Goal: Task Accomplishment & Management: Complete application form

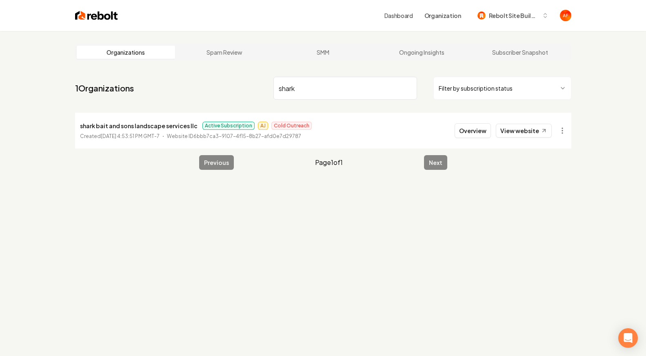
click at [101, 21] on img at bounding box center [96, 15] width 43 height 11
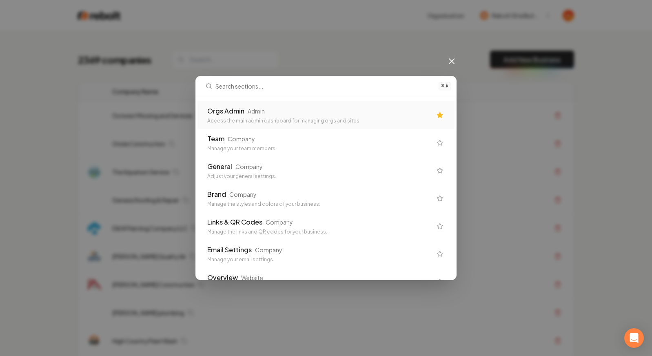
click at [293, 121] on div "Access the main admin dashboard for managing orgs and sites" at bounding box center [319, 120] width 224 height 7
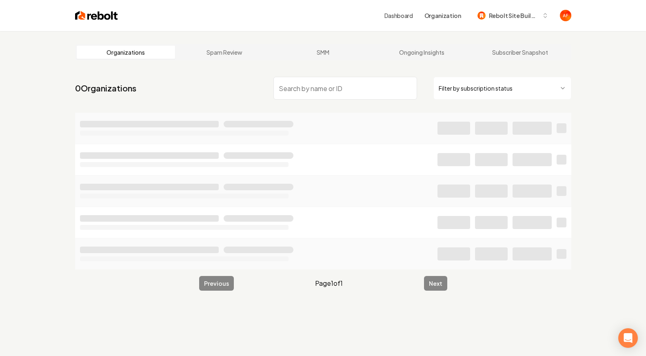
click at [542, 92] on html "Dashboard Organization Rebolt Site Builder Organizations Spam Review SMM Ongoin…" at bounding box center [323, 178] width 646 height 356
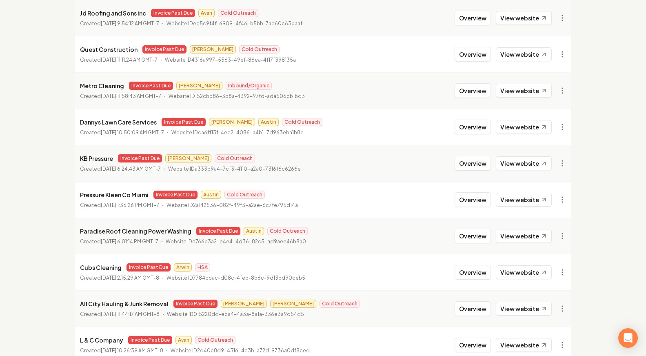
scroll to position [880, 0]
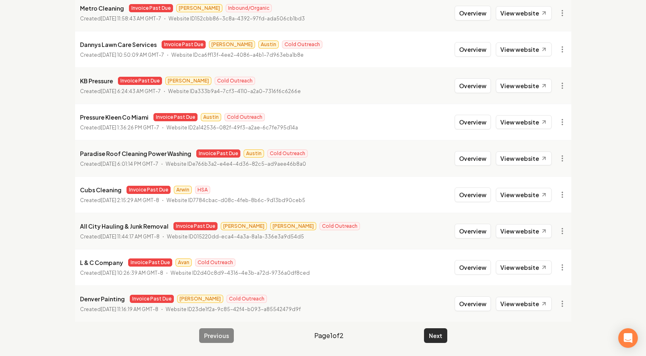
click at [432, 333] on button "Next" at bounding box center [435, 335] width 23 height 15
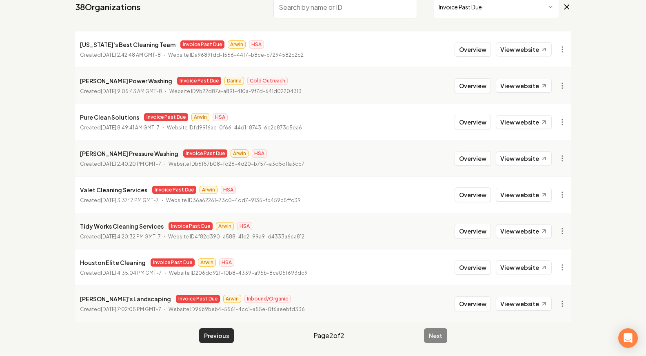
click at [230, 334] on button "Previous" at bounding box center [216, 335] width 35 height 15
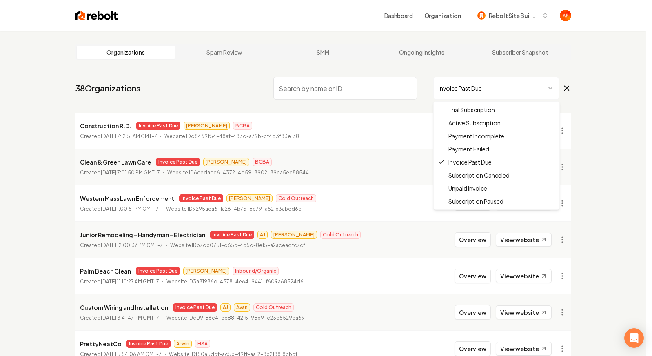
click at [509, 90] on html "Dashboard Organization Rebolt Site Builder Organizations Spam Review SMM Ongoin…" at bounding box center [326, 178] width 652 height 356
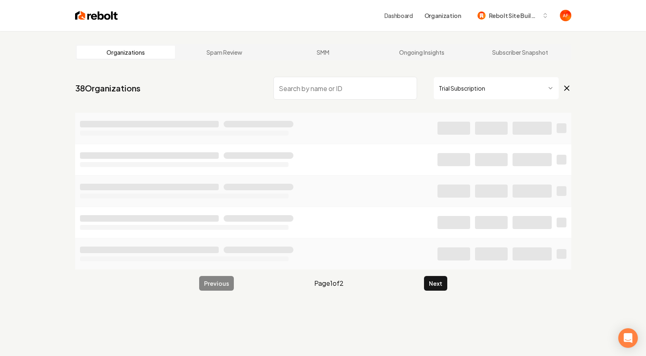
click at [477, 82] on html "Dashboard Organization Rebolt Site Builder Organizations Spam Review SMM Ongoin…" at bounding box center [323, 178] width 646 height 356
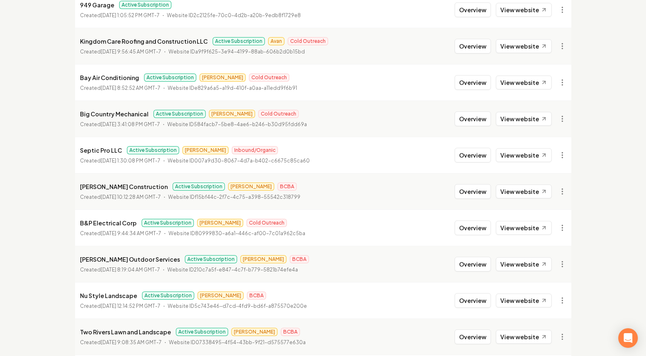
scroll to position [880, 0]
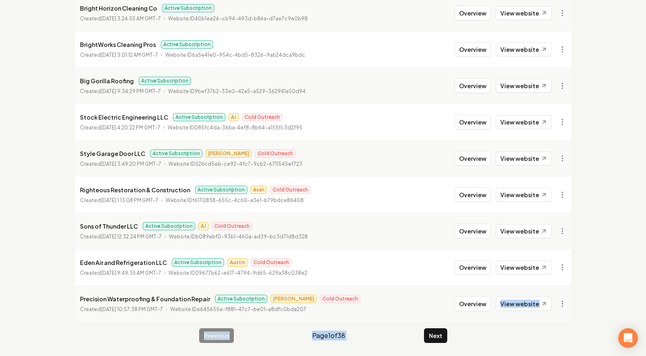
click at [434, 332] on button "Next" at bounding box center [435, 335] width 23 height 15
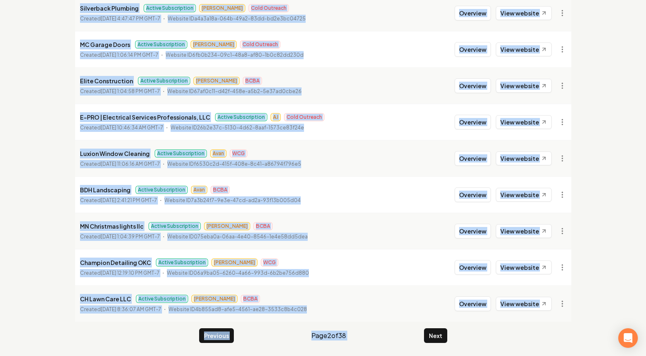
click at [434, 332] on button "Next" at bounding box center [435, 335] width 23 height 15
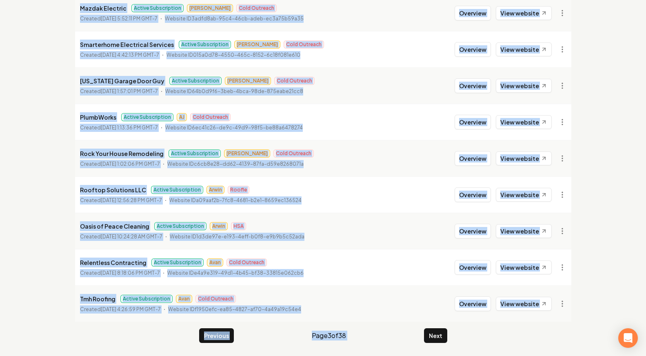
click at [434, 332] on button "Next" at bounding box center [435, 335] width 23 height 15
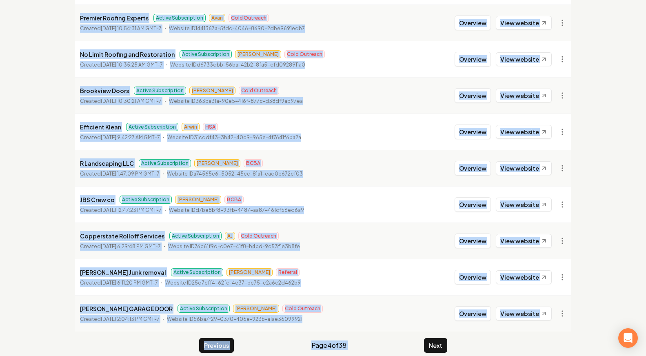
click at [434, 338] on button "Next" at bounding box center [435, 345] width 23 height 15
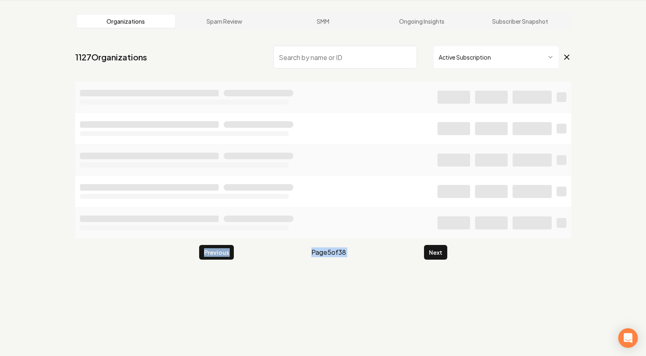
scroll to position [31, 0]
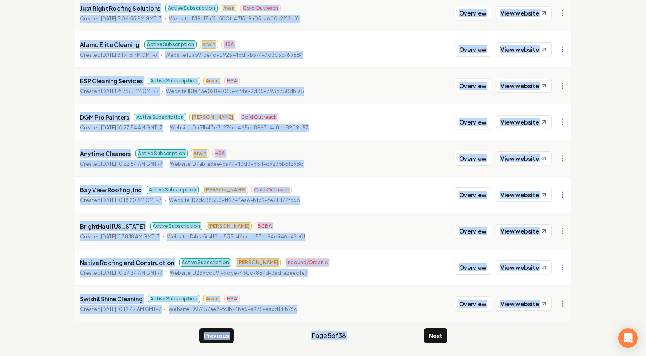
click at [434, 332] on button "Next" at bounding box center [435, 335] width 23 height 15
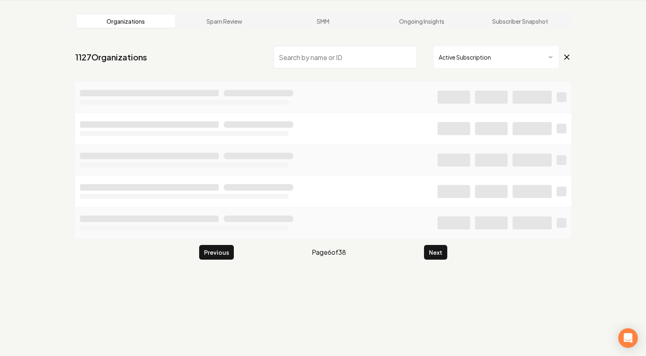
click at [434, 332] on div "Organizations Spam Review SMM Ongoing Insights Subscriber Snapshot 1127 Organiz…" at bounding box center [323, 178] width 646 height 356
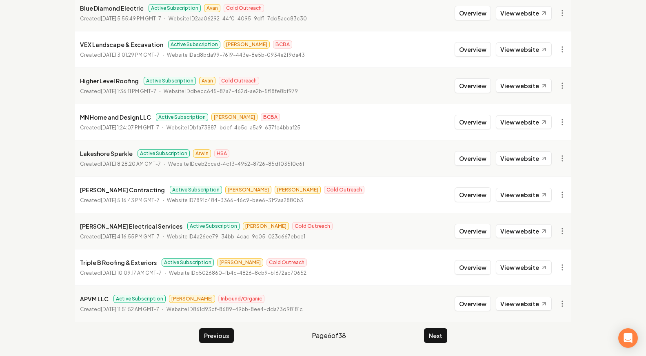
click at [435, 335] on button "Next" at bounding box center [435, 335] width 23 height 15
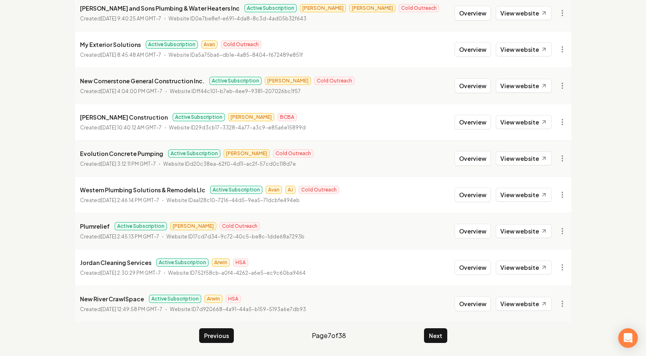
click at [435, 335] on button "Next" at bounding box center [435, 335] width 23 height 15
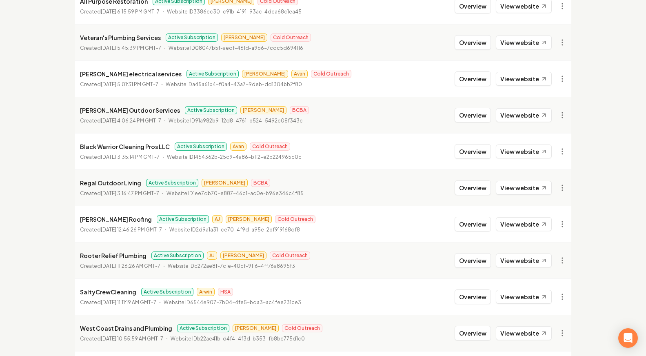
scroll to position [296, 0]
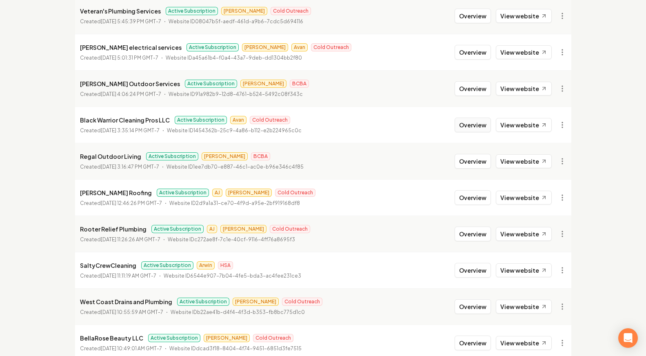
click at [475, 123] on button "Overview" at bounding box center [472, 124] width 36 height 15
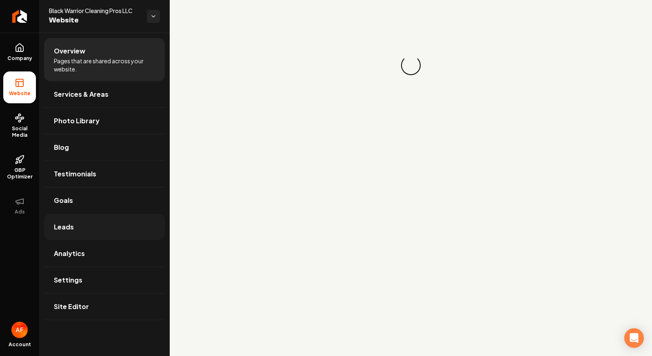
click at [95, 228] on link "Leads" at bounding box center [104, 227] width 121 height 26
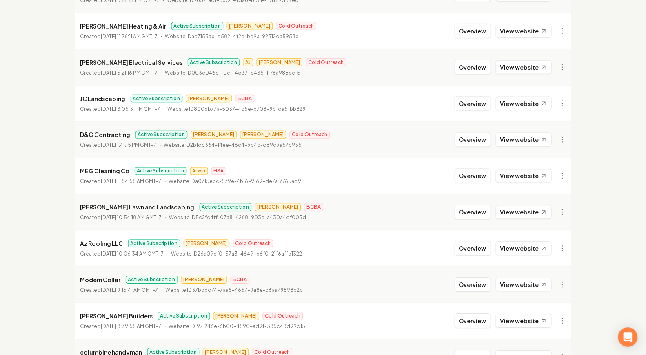
scroll to position [863, 0]
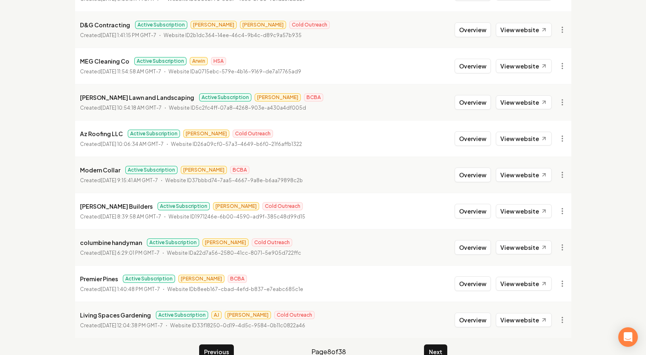
click at [428, 352] on button "Next" at bounding box center [435, 352] width 23 height 15
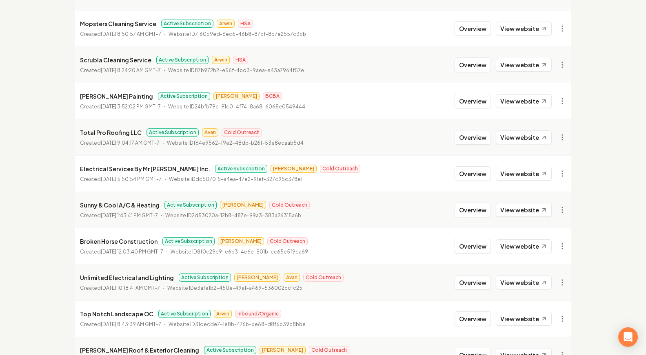
scroll to position [755, 0]
click at [474, 138] on button "Overview" at bounding box center [472, 138] width 36 height 15
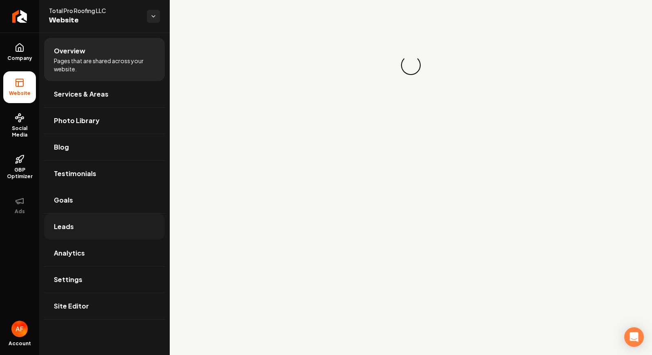
click at [89, 222] on link "Leads" at bounding box center [104, 227] width 121 height 26
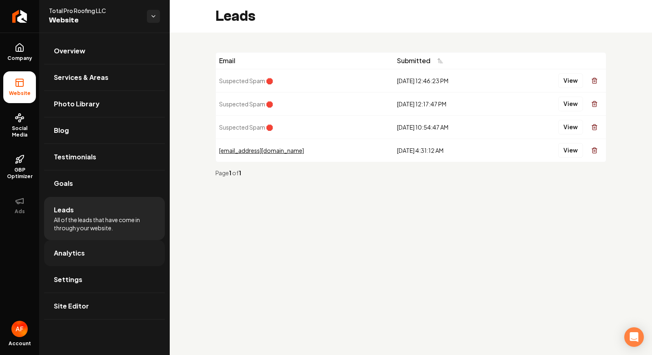
click at [96, 245] on link "Analytics" at bounding box center [104, 253] width 121 height 26
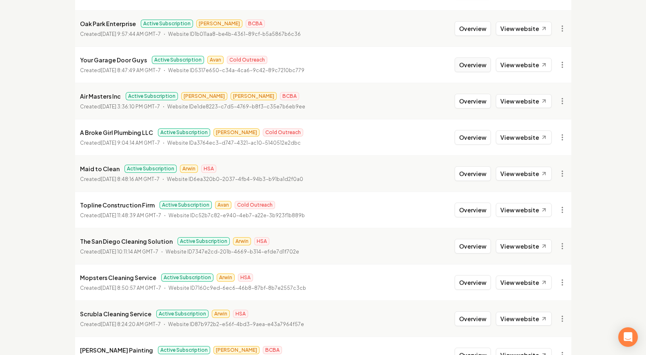
scroll to position [502, 0]
click at [460, 209] on button "Overview" at bounding box center [472, 209] width 36 height 15
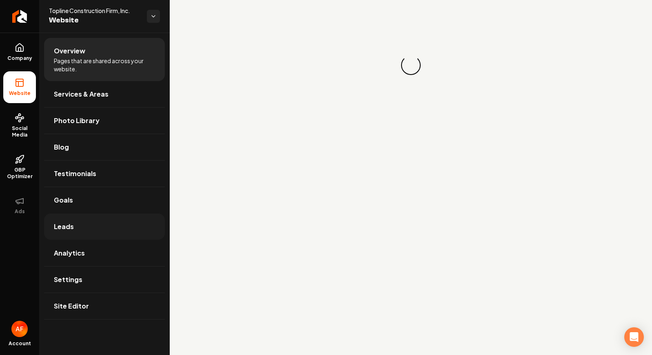
click at [144, 226] on link "Leads" at bounding box center [104, 227] width 121 height 26
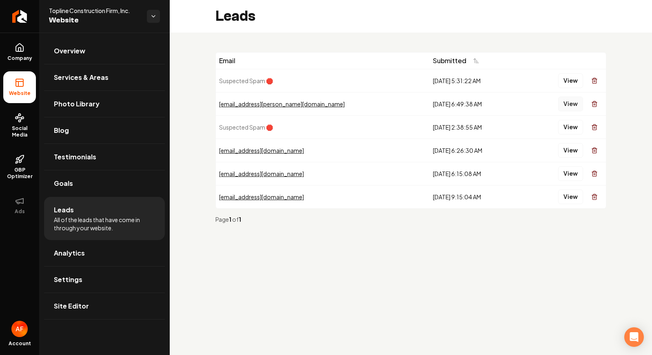
click at [571, 104] on button "View" at bounding box center [570, 104] width 25 height 15
drag, startPoint x: 513, startPoint y: 60, endPoint x: 566, endPoint y: 71, distance: 54.0
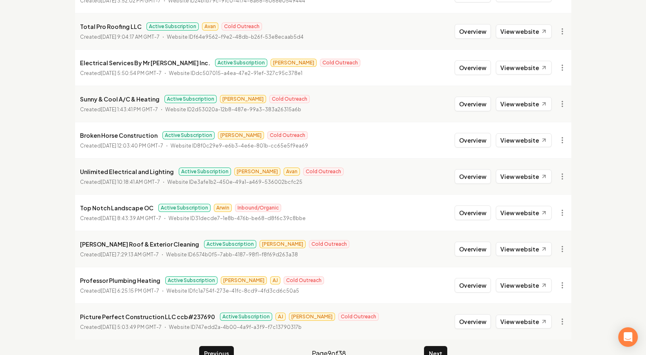
scroll to position [880, 0]
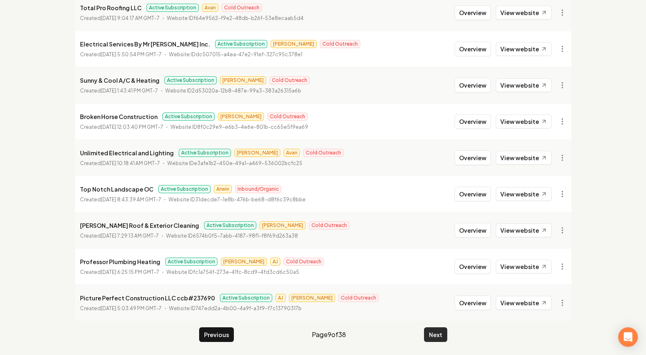
click at [425, 334] on button "Next" at bounding box center [435, 335] width 23 height 15
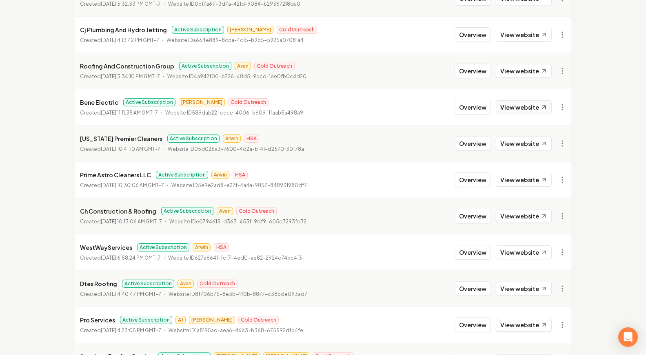
scroll to position [61, 0]
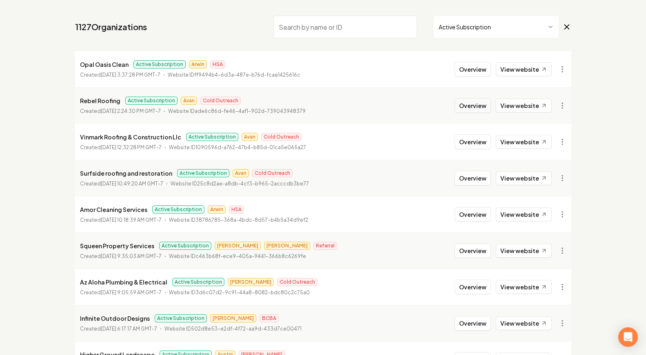
click at [476, 108] on button "Overview" at bounding box center [472, 105] width 36 height 15
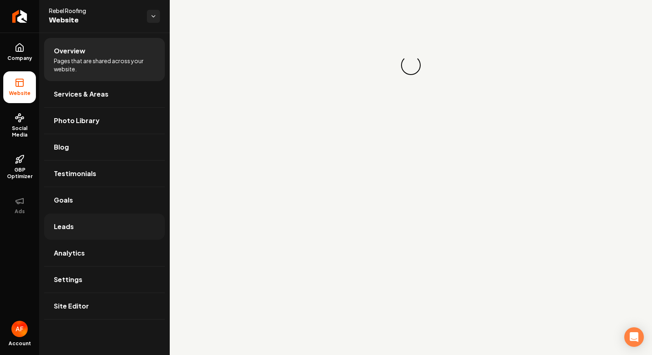
click at [84, 224] on link "Leads" at bounding box center [104, 227] width 121 height 26
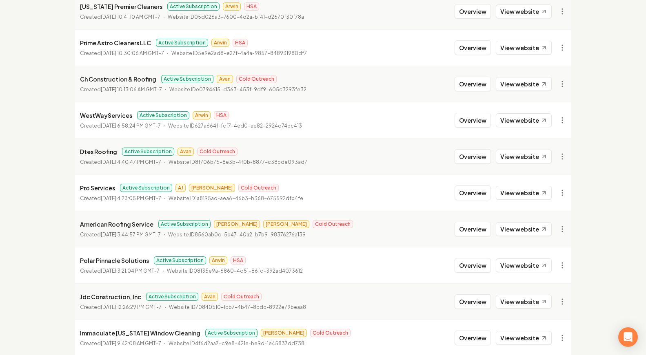
scroll to position [599, 0]
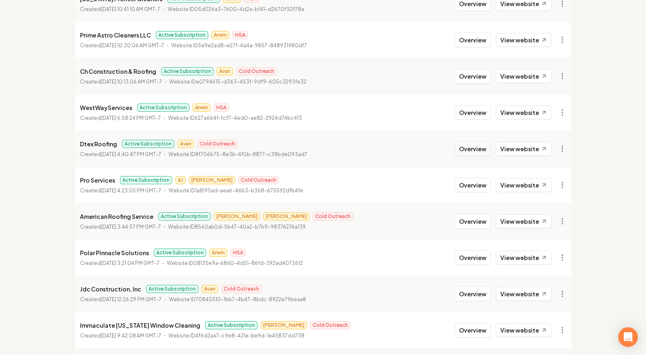
click at [468, 151] on button "Overview" at bounding box center [472, 149] width 36 height 15
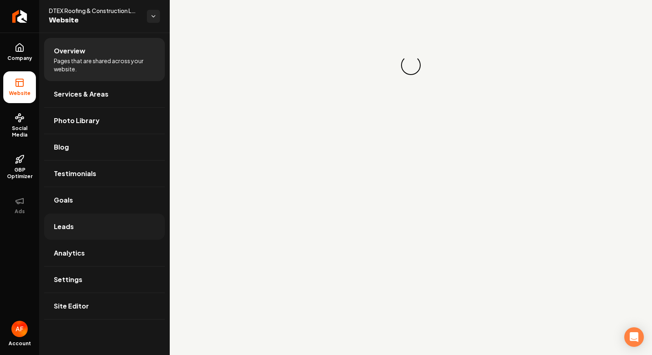
click at [91, 226] on link "Leads" at bounding box center [104, 227] width 121 height 26
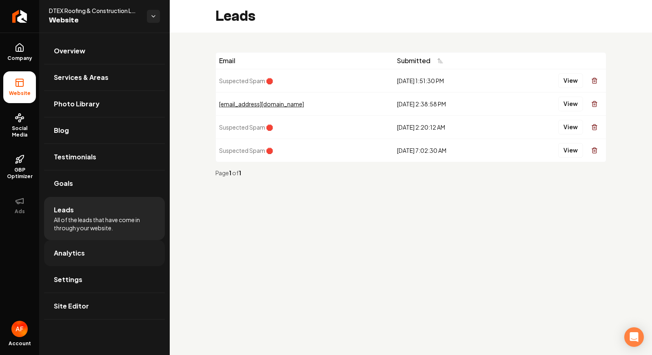
click at [80, 254] on span "Analytics" at bounding box center [69, 253] width 31 height 10
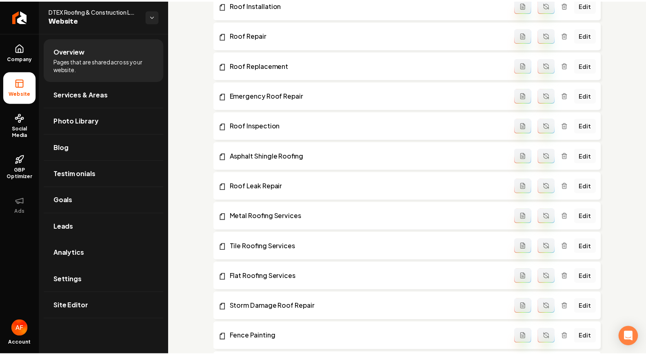
scroll to position [532, 0]
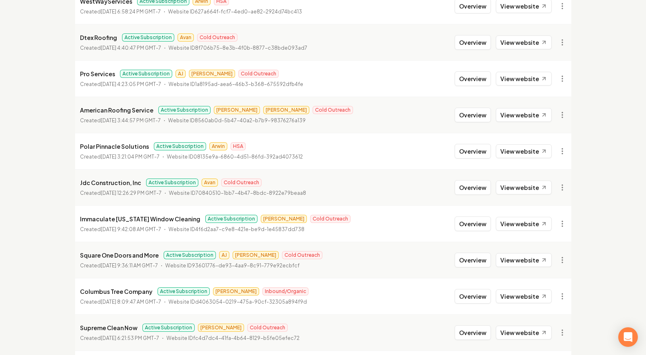
scroll to position [720, 0]
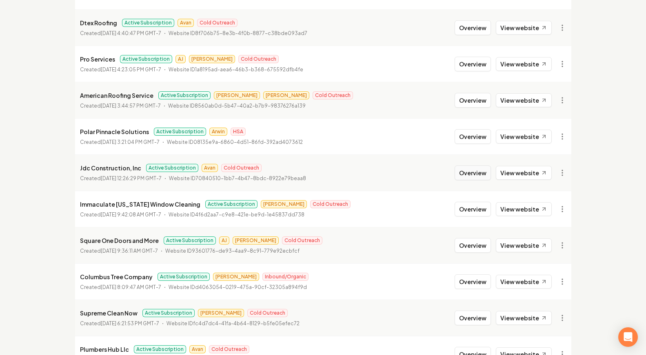
click at [469, 179] on button "Overview" at bounding box center [472, 173] width 36 height 15
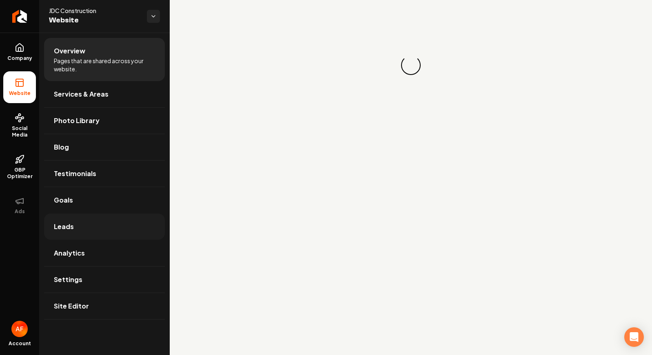
click at [93, 228] on link "Leads" at bounding box center [104, 227] width 121 height 26
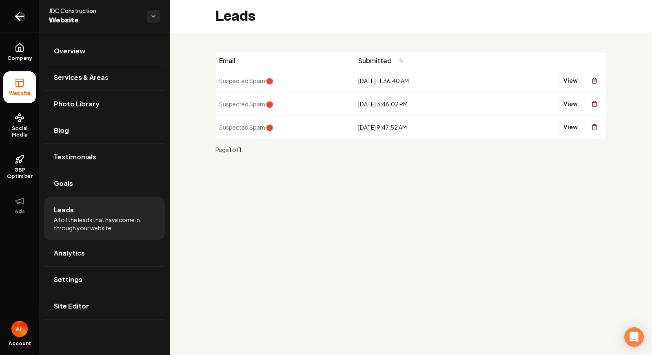
click at [28, 11] on link "Return to dashboard" at bounding box center [19, 16] width 39 height 33
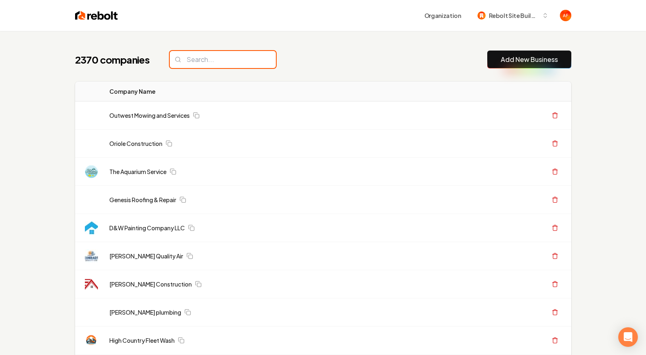
click at [195, 57] on input "search" at bounding box center [223, 59] width 106 height 17
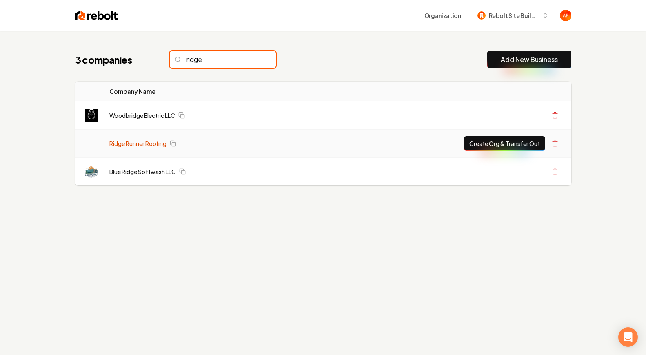
type input "ridge"
click at [133, 145] on link "Ridge Runner Roofing" at bounding box center [137, 143] width 57 height 8
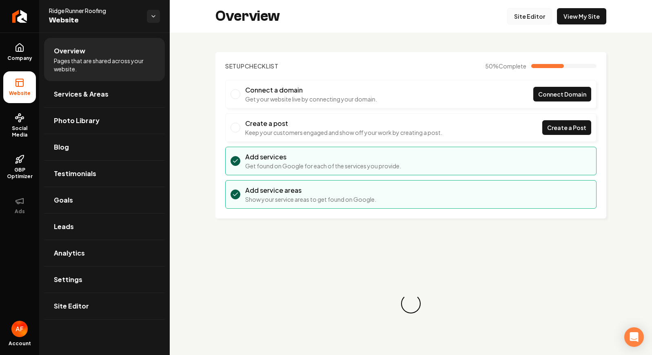
click at [540, 13] on link "Site Editor" at bounding box center [529, 16] width 45 height 16
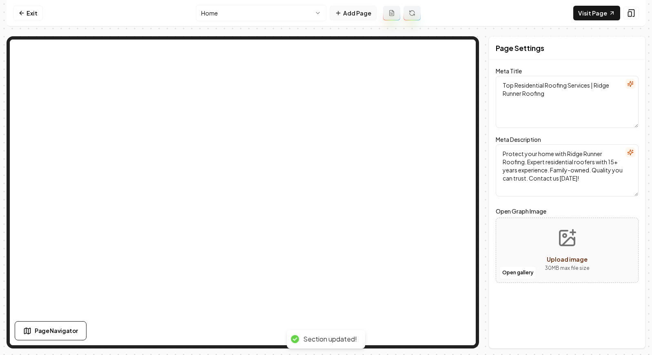
click at [344, 18] on button "Add Page" at bounding box center [353, 13] width 47 height 15
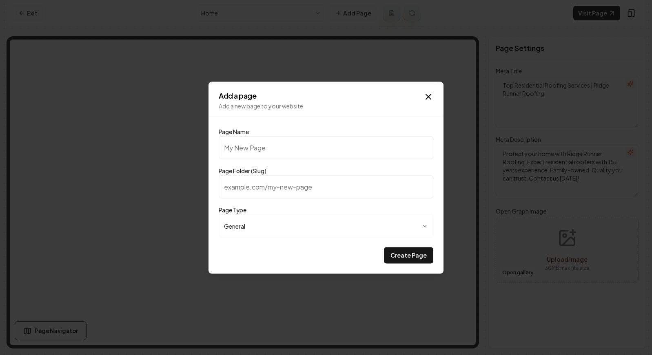
type input "O"
type input "o"
type input "Ou"
type input "ou"
type input "Our"
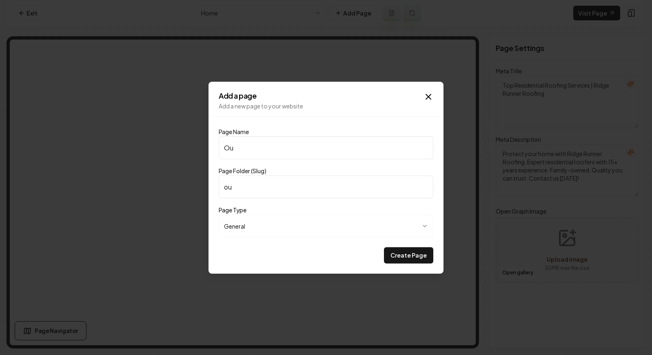
type input "our"
type input "Our P"
type input "our-p"
type input "Our Pr"
type input "our-pr"
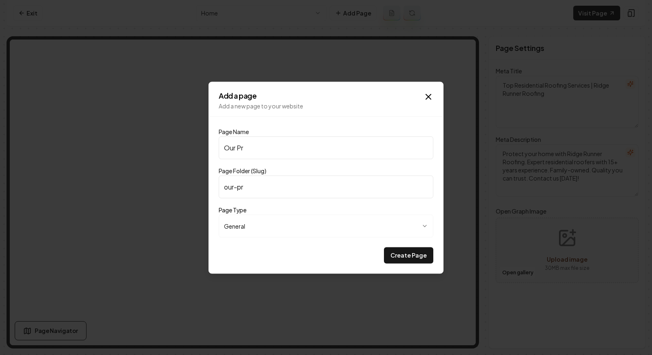
type input "Our Pri"
type input "our-pri"
type input "Our Pric"
type input "our-pric"
type input "Our Prici"
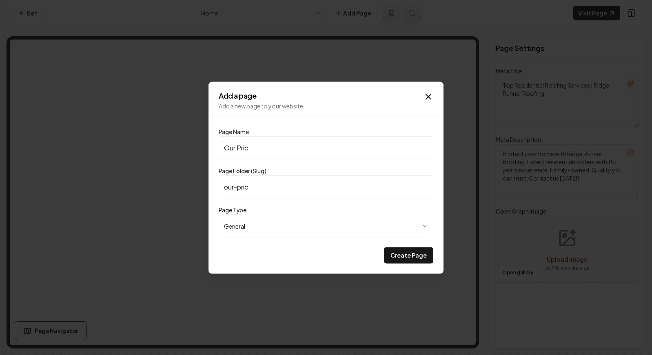
type input "our-prici"
type input "Our Pricin"
type input "our-pricin"
type input "Our Pricing"
type input "our-pricing"
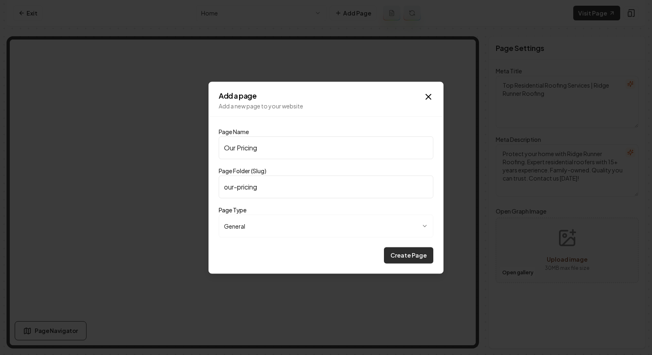
type input "Our Pricing"
click at [420, 255] on button "Create Page" at bounding box center [408, 255] width 49 height 16
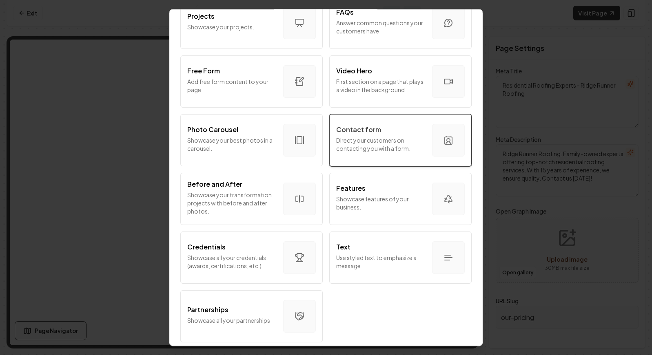
scroll to position [270, 0]
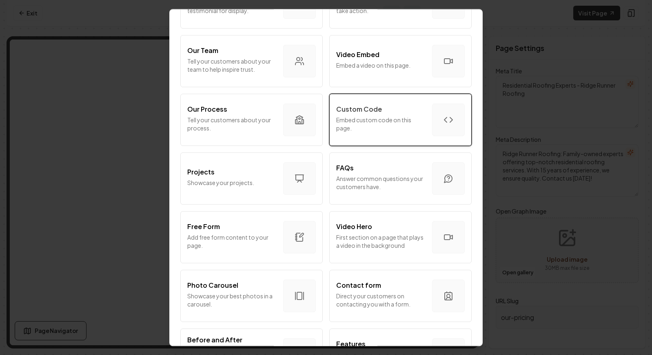
click at [404, 125] on p "Embed custom code on this page." at bounding box center [380, 124] width 89 height 16
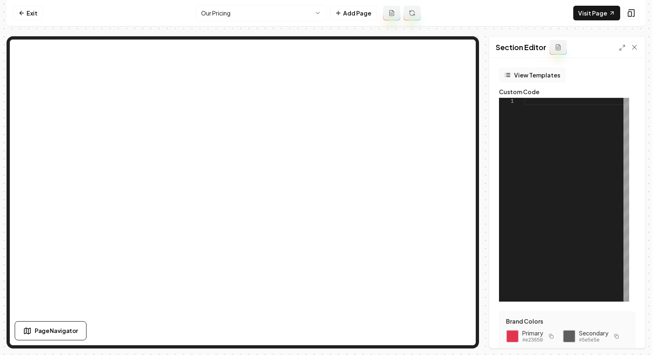
click at [533, 81] on button "View Templates" at bounding box center [532, 75] width 66 height 15
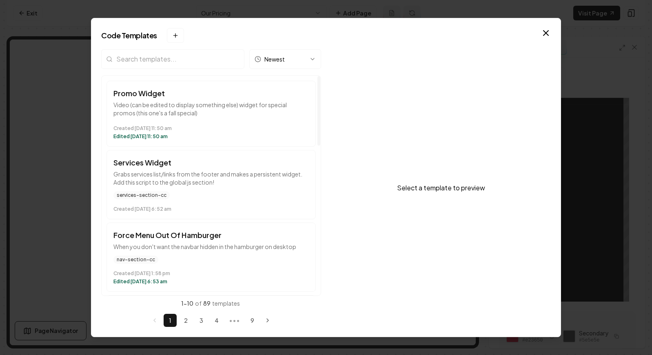
click at [202, 60] on input "search" at bounding box center [172, 59] width 143 height 20
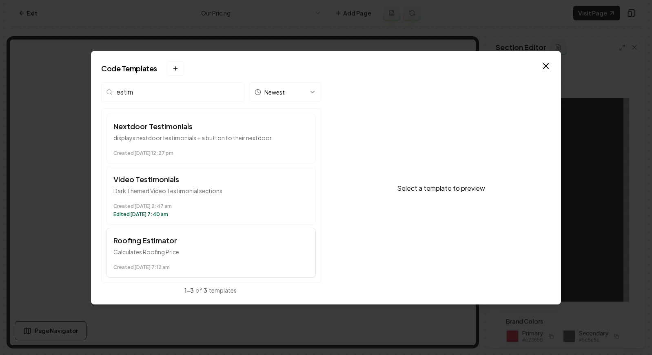
type input "estim"
click at [160, 247] on button "Roofing Estimator Calculates Roofing Price Created February 14 at 7:12 am" at bounding box center [210, 253] width 209 height 50
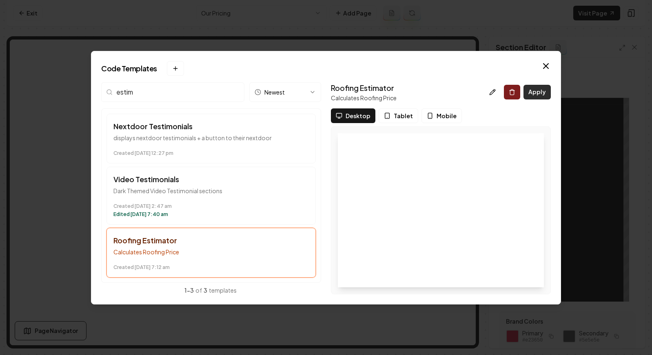
click at [542, 94] on button "Apply" at bounding box center [536, 92] width 27 height 15
type textarea "*********"
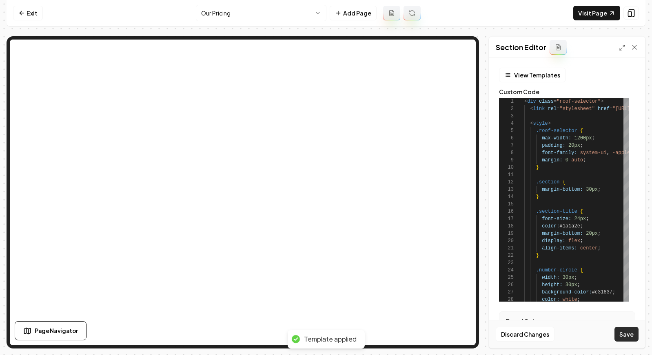
click at [628, 340] on button "Save" at bounding box center [626, 334] width 24 height 15
click at [257, 16] on html "Computer Required This feature is only available on a computer. Please switch t…" at bounding box center [326, 177] width 652 height 355
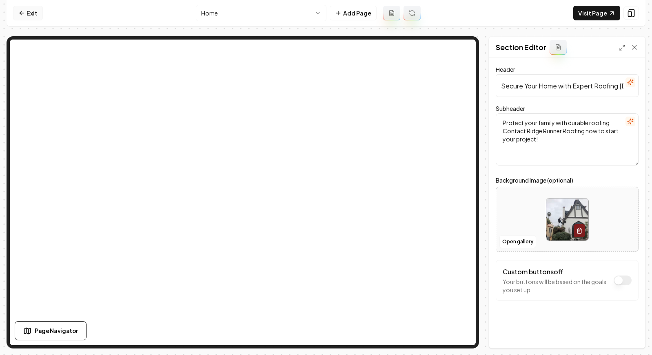
click at [27, 13] on link "Exit" at bounding box center [28, 13] width 30 height 15
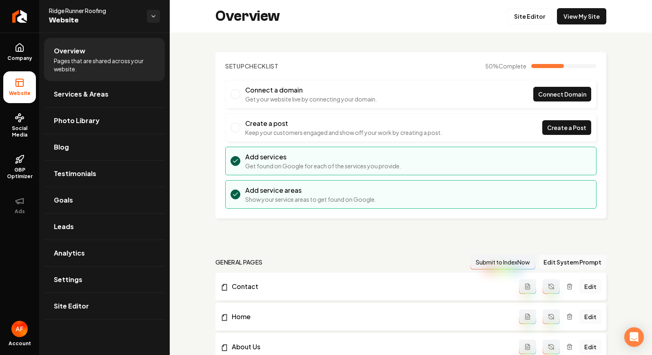
drag, startPoint x: 635, startPoint y: 95, endPoint x: 651, endPoint y: 95, distance: 15.9
click at [645, 95] on main "Overview Site Editor View My Site Setup Checklist 50 % Complete Connect a domai…" at bounding box center [411, 177] width 482 height 355
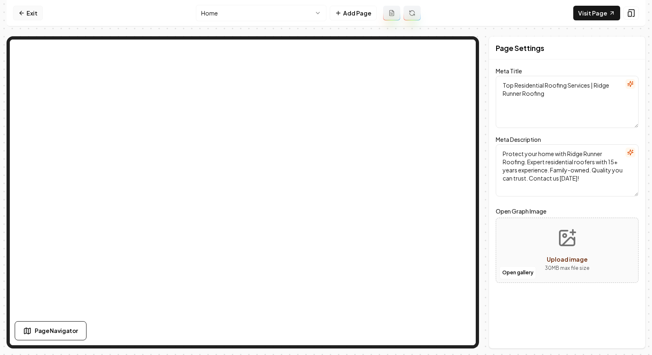
click at [22, 14] on icon at bounding box center [21, 13] width 7 height 7
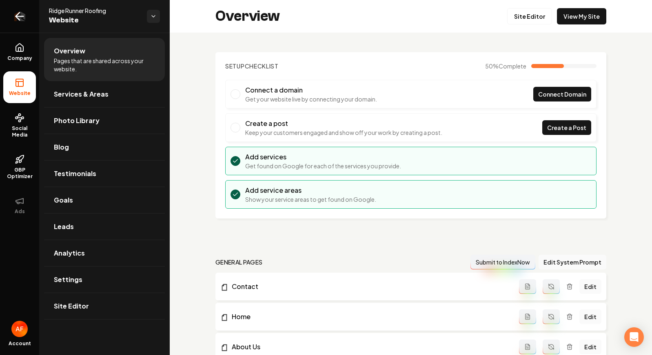
click at [11, 14] on link "Return to dashboard" at bounding box center [19, 16] width 39 height 33
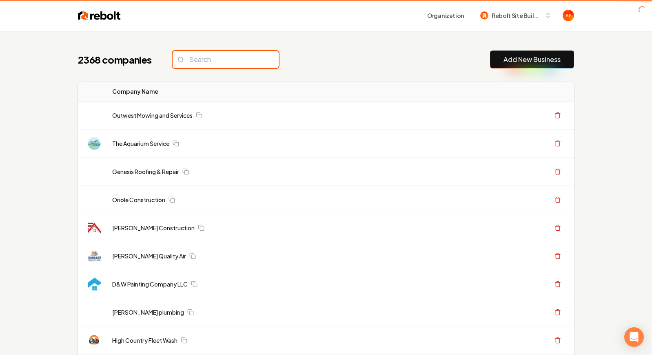
click at [201, 62] on input "search" at bounding box center [226, 59] width 106 height 17
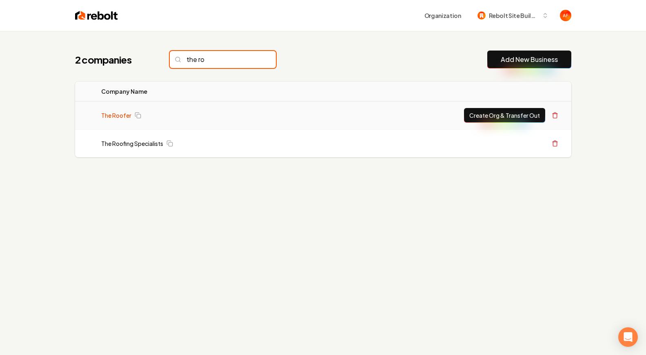
type input "the ro"
click at [125, 116] on link "The Roofer" at bounding box center [116, 115] width 30 height 8
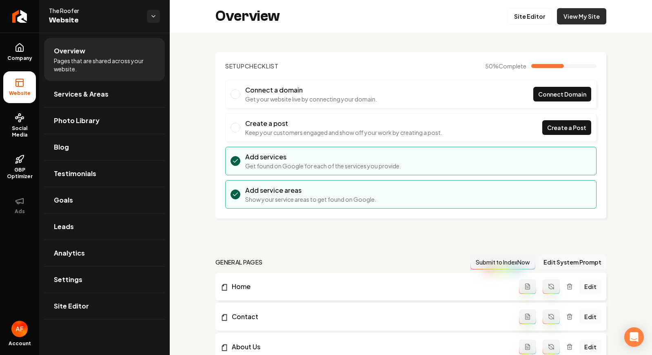
click at [562, 22] on link "View My Site" at bounding box center [581, 16] width 49 height 16
click at [522, 19] on link "Site Editor" at bounding box center [529, 16] width 45 height 16
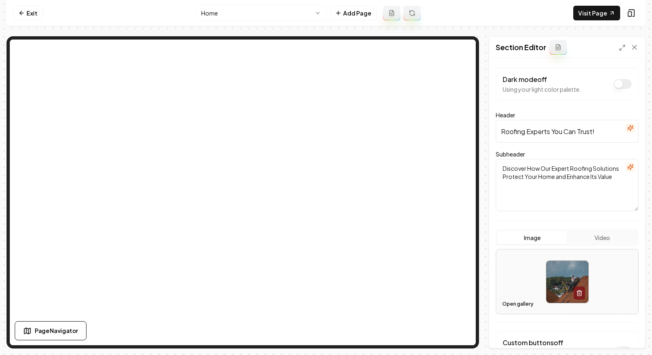
click at [531, 308] on button "Open gallery" at bounding box center [517, 304] width 37 height 13
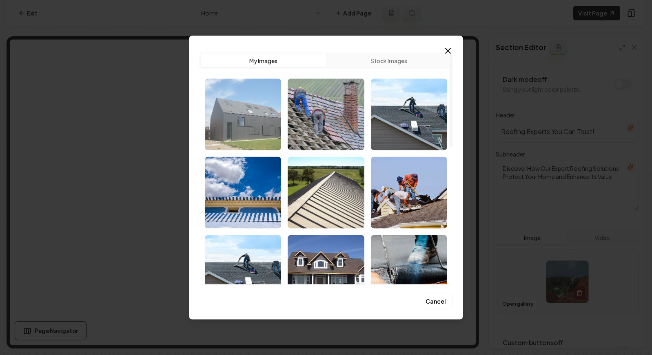
click at [260, 127] on img "Select image image_67d837b6432c47641671def3.webp" at bounding box center [243, 114] width 76 height 72
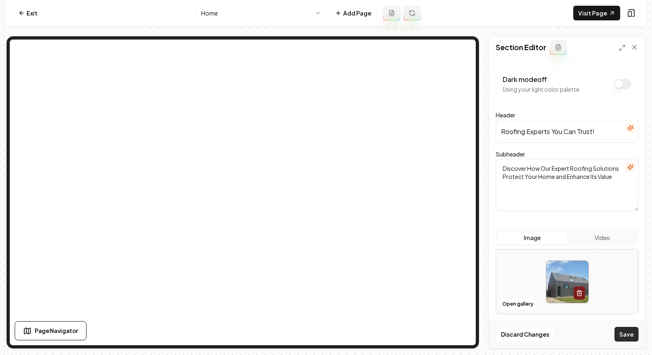
click at [620, 334] on button "Save" at bounding box center [626, 334] width 24 height 15
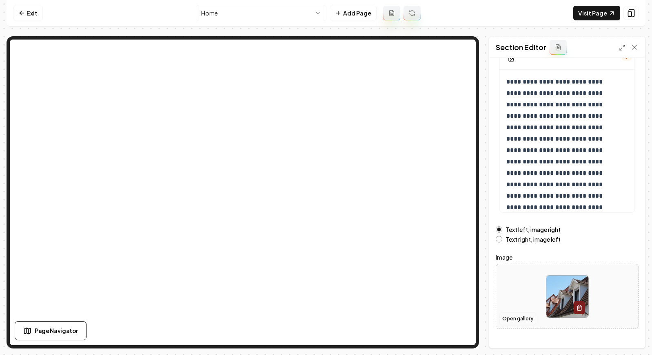
scroll to position [74, 0]
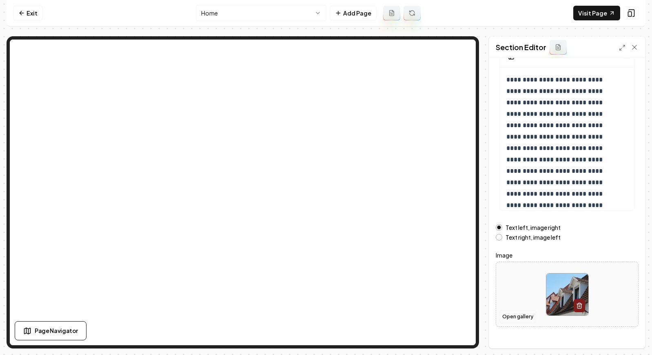
click at [533, 310] on button "Open gallery" at bounding box center [517, 316] width 37 height 13
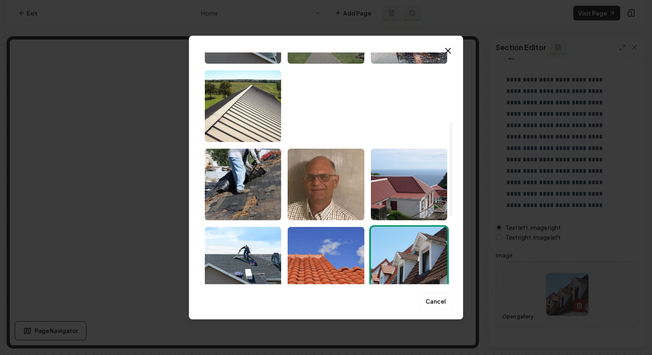
scroll to position [339, 0]
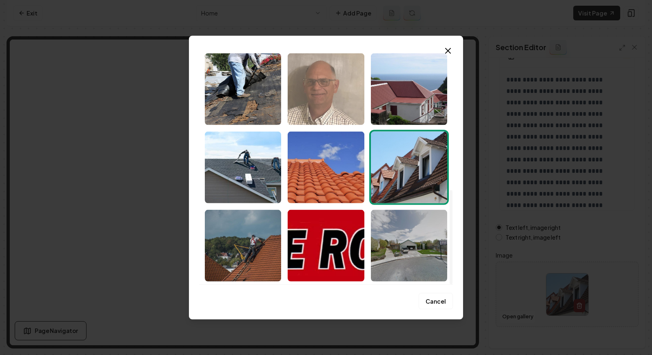
click at [334, 104] on img "Select image image_67d83635432c47641669987b.jpg" at bounding box center [326, 89] width 76 height 72
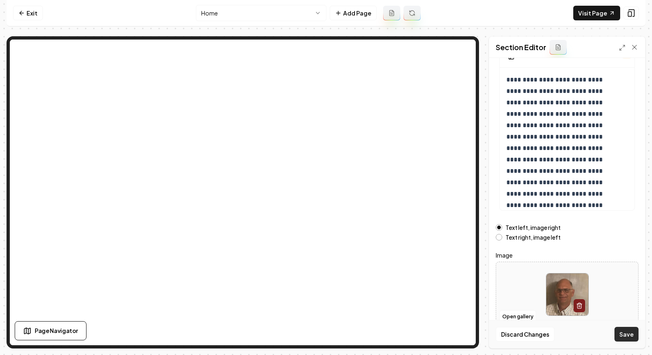
click at [625, 330] on button "Save" at bounding box center [626, 334] width 24 height 15
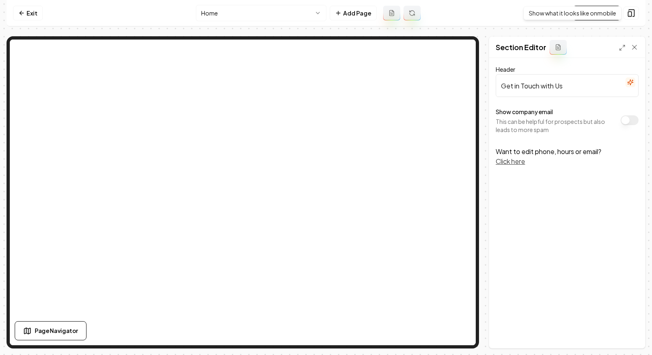
click at [592, 9] on div "Show what it looks like on mobile Show what it looks like on mobile" at bounding box center [572, 13] width 98 height 14
click at [593, 10] on link "Visit Page" at bounding box center [596, 13] width 47 height 15
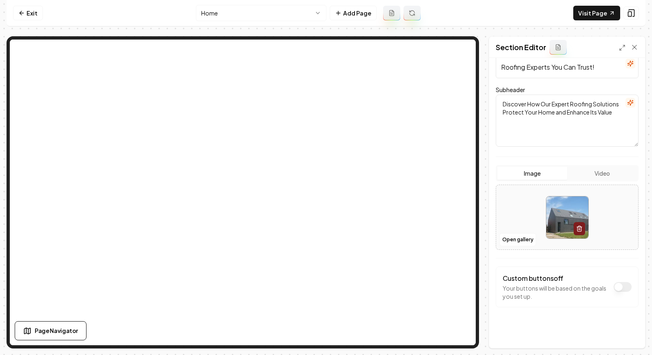
scroll to position [66, 0]
click at [521, 239] on button "Open gallery" at bounding box center [517, 238] width 37 height 13
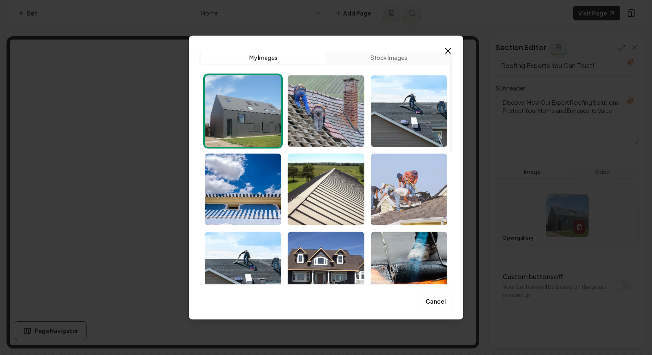
scroll to position [0, 0]
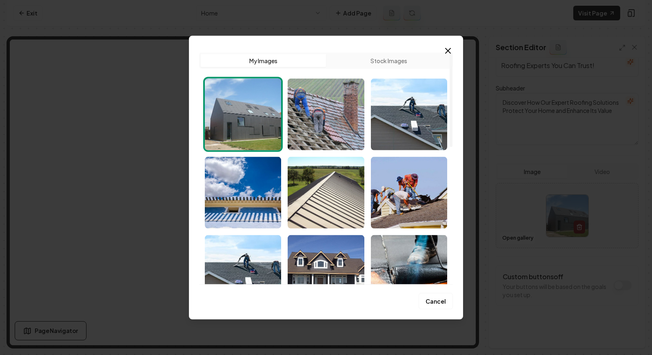
drag, startPoint x: 631, startPoint y: 168, endPoint x: 585, endPoint y: 158, distance: 46.9
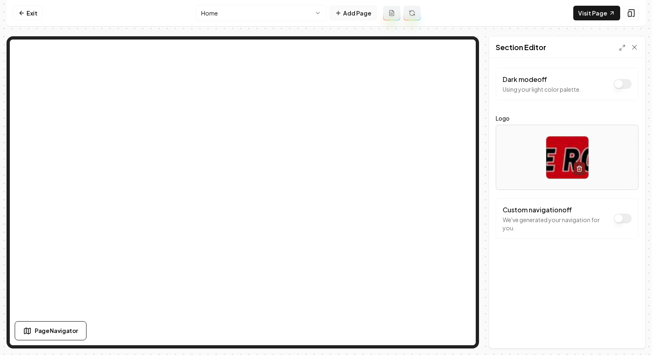
click at [352, 18] on button "Add Page" at bounding box center [353, 13] width 47 height 15
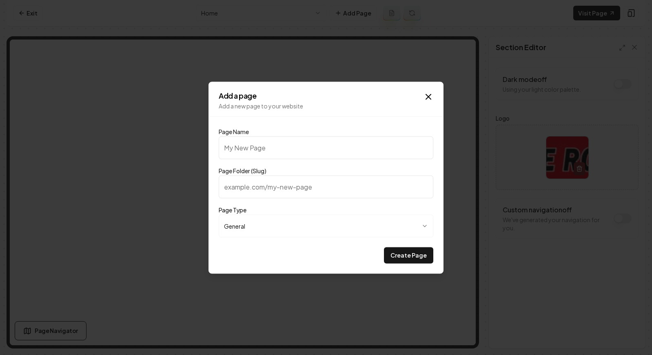
click at [350, 154] on input "Page Name" at bounding box center [326, 147] width 215 height 23
type input "O"
type input "o"
type input "Ou"
type input "ou"
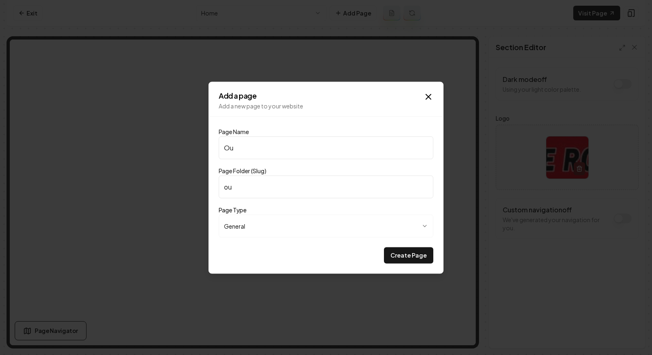
type input "Our"
type input "our"
type input "Our P"
type input "our-p"
type input "Our Pr"
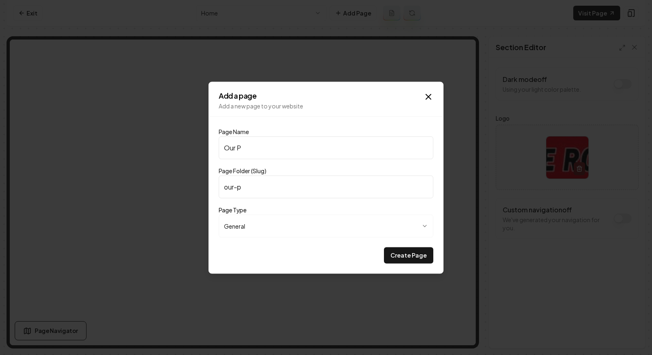
type input "our-pr"
type input "Our Pri"
type input "our-pri"
type input "Our Pric"
type input "our-pric"
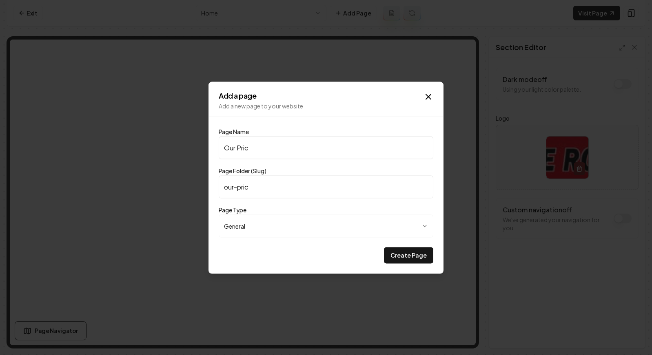
type input "Our Prici"
type input "our-prici"
type input "Our Pricin"
type input "our-pricin"
type input "Our Pricing"
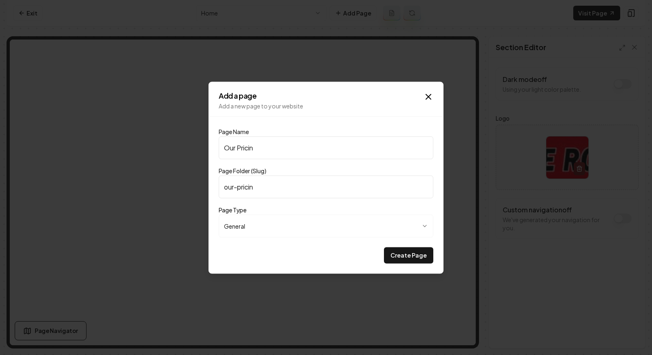
type input "our-pricing"
type input "Our Pricing"
click at [405, 257] on button "Create Page" at bounding box center [408, 255] width 49 height 16
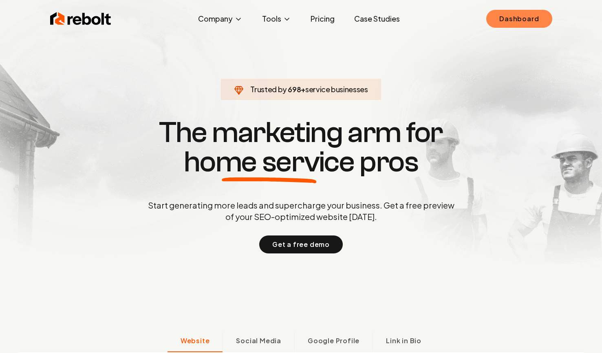
click at [529, 18] on link "Dashboard" at bounding box center [520, 19] width 66 height 18
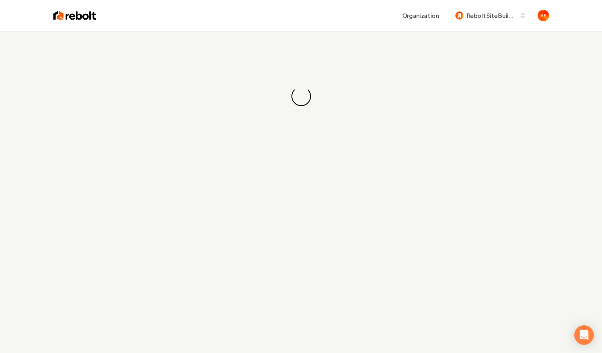
click at [54, 14] on img at bounding box center [74, 15] width 43 height 11
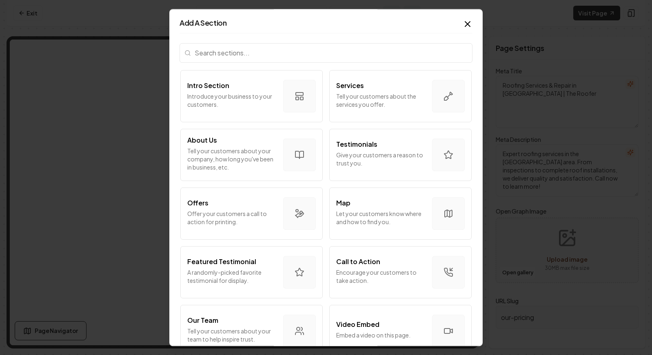
scroll to position [162, 0]
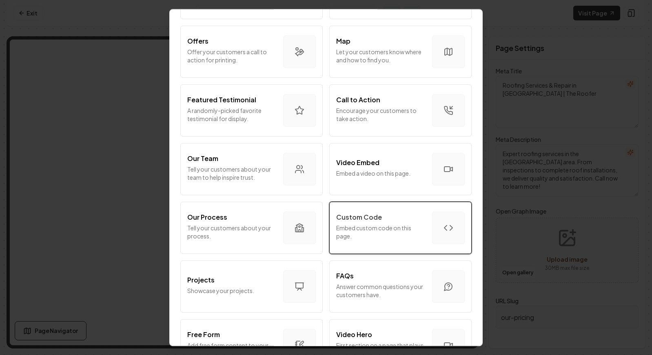
click at [419, 239] on button "Custom Code Embed custom code on this page." at bounding box center [400, 228] width 142 height 52
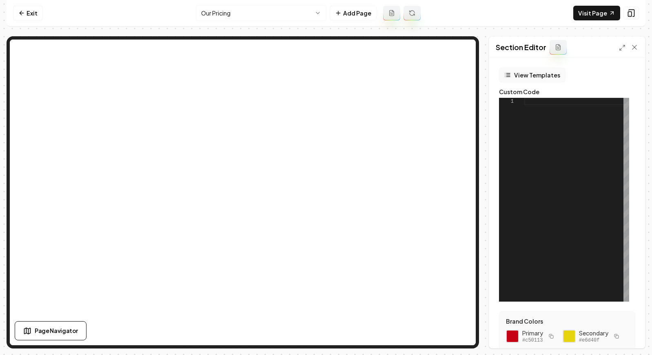
click at [528, 69] on button "View Templates" at bounding box center [532, 75] width 66 height 15
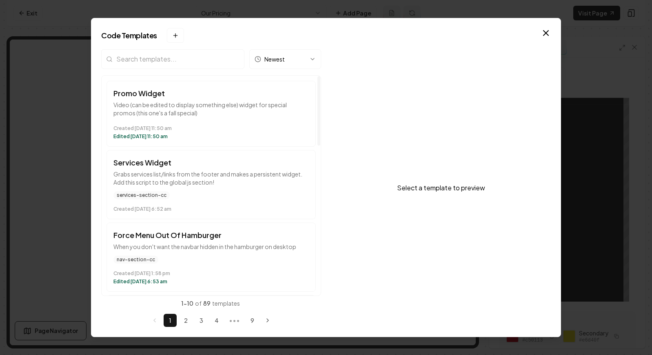
click at [184, 61] on input "search" at bounding box center [172, 59] width 143 height 20
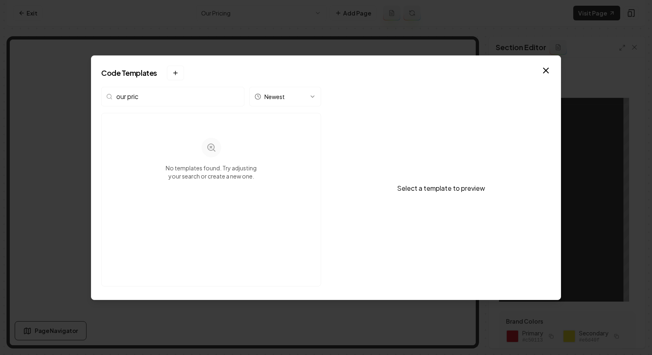
click at [135, 94] on input "our pric" at bounding box center [172, 97] width 143 height 20
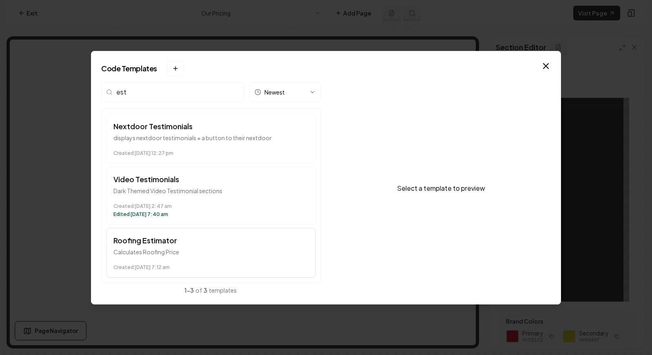
type input "est"
click at [178, 254] on p "Calculates Roofing Price" at bounding box center [210, 252] width 195 height 8
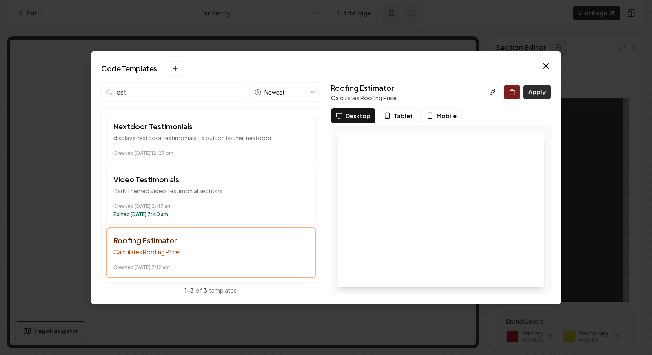
click at [539, 88] on button "Apply" at bounding box center [536, 92] width 27 height 15
type textarea "*********"
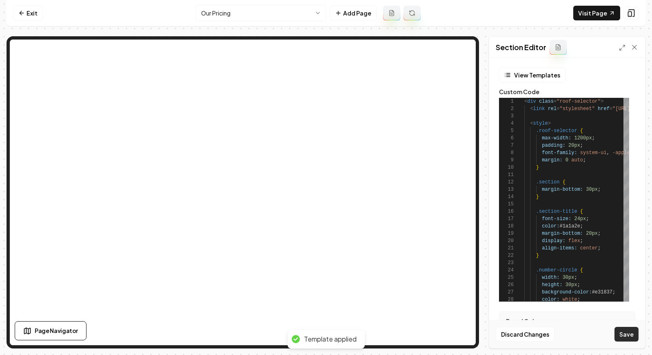
click at [617, 334] on button "Save" at bounding box center [626, 334] width 24 height 15
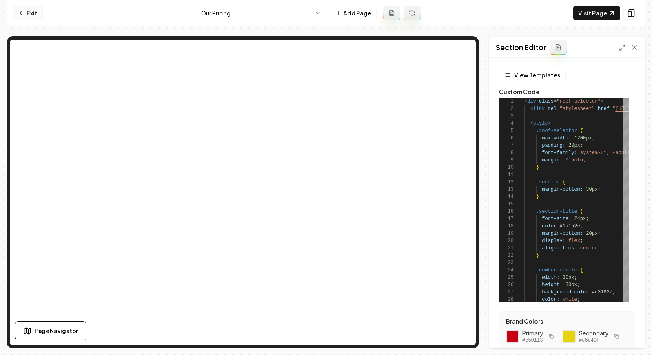
click at [27, 9] on link "Exit" at bounding box center [28, 13] width 30 height 15
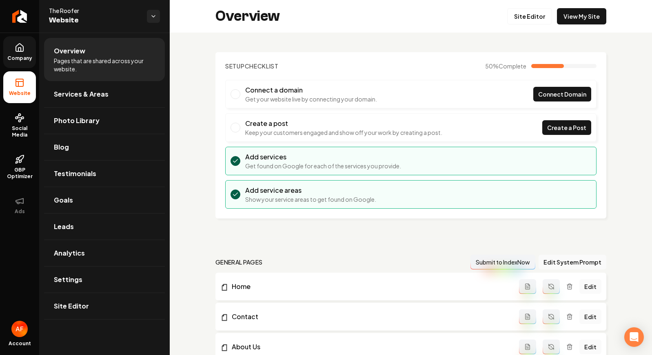
click at [32, 50] on link "Company" at bounding box center [19, 52] width 33 height 32
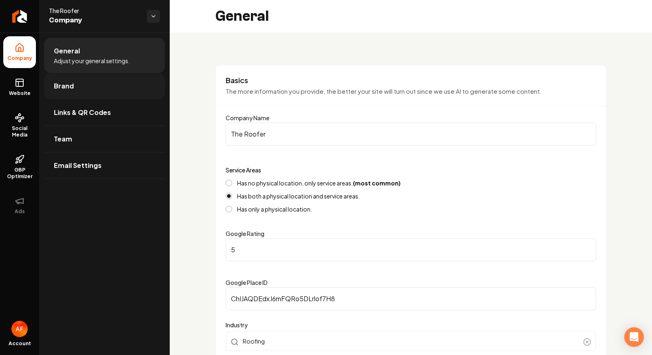
drag, startPoint x: 77, startPoint y: 101, endPoint x: 84, endPoint y: 89, distance: 13.2
click at [77, 100] on link "Links & QR Codes" at bounding box center [104, 113] width 121 height 26
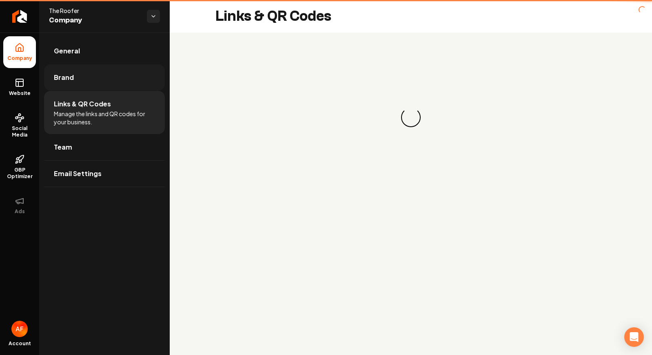
click at [84, 89] on link "Brand" at bounding box center [104, 77] width 121 height 26
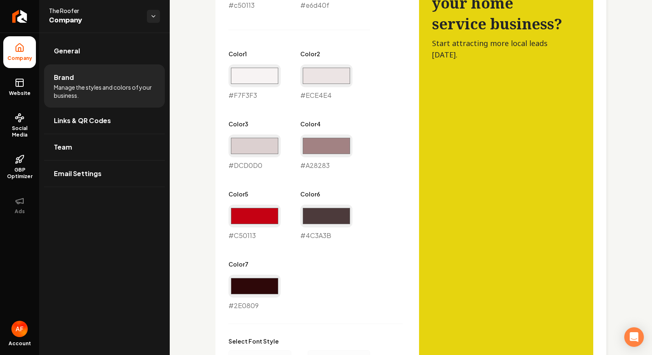
scroll to position [447, 0]
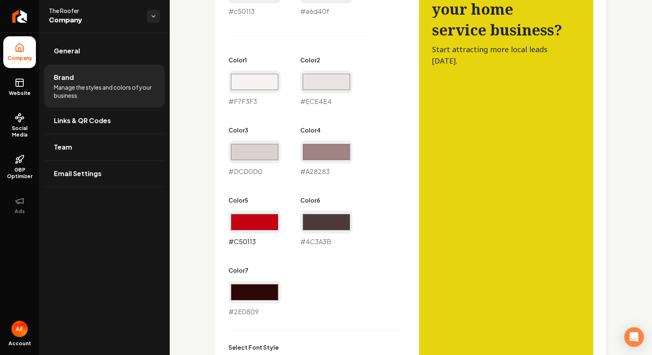
click at [252, 224] on input "#c50113" at bounding box center [254, 222] width 52 height 23
type input "#e6d40d"
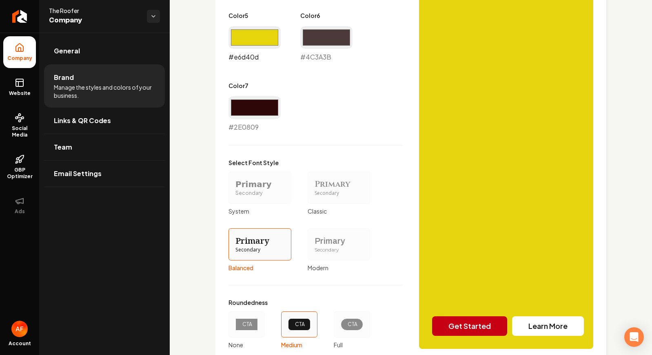
scroll to position [689, 0]
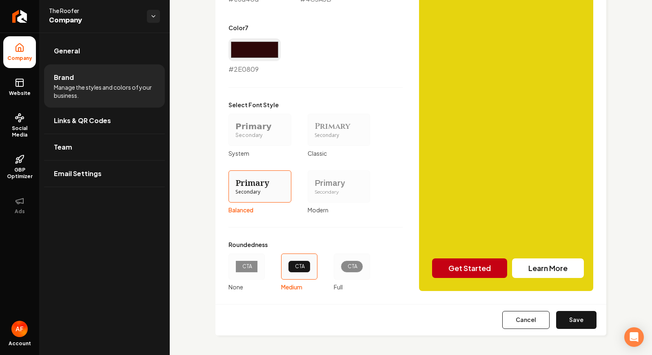
click at [334, 260] on div "CTA" at bounding box center [352, 267] width 36 height 26
click at [334, 263] on button "CTA Full" at bounding box center [336, 266] width 7 height 7
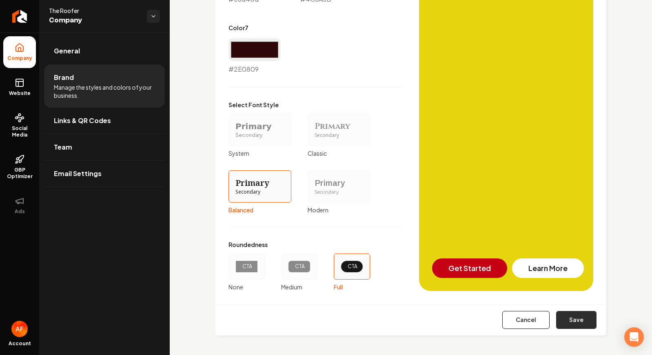
click at [586, 321] on button "Save" at bounding box center [576, 320] width 40 height 18
type input "#f7f3f3"
type input "#ece4e4"
type input "#dcd0d0"
type input "#a28283"
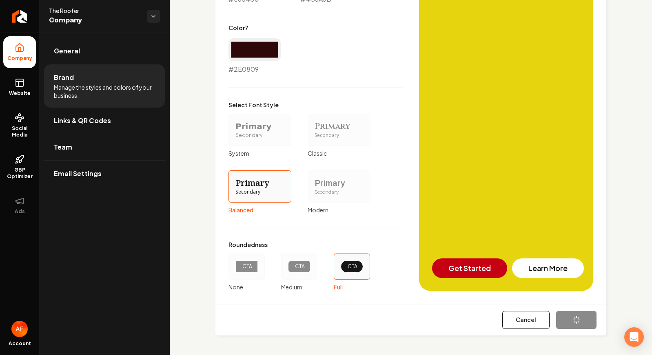
type input "#4c3a3b"
type input "#2e0809"
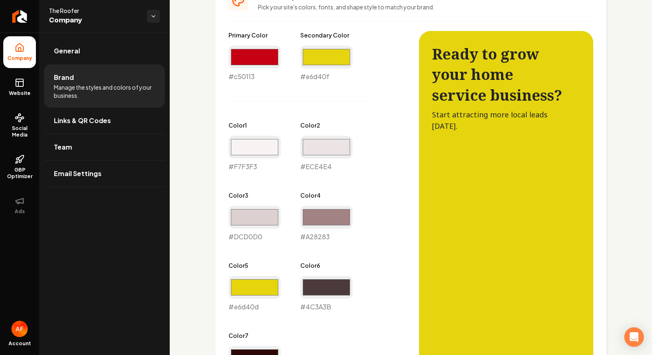
scroll to position [381, 0]
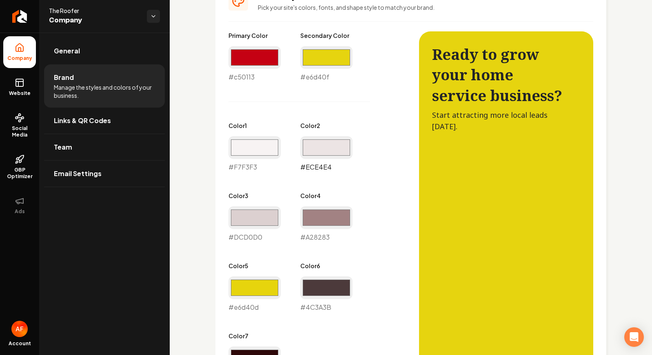
click at [327, 150] on input "#ece4e4" at bounding box center [326, 147] width 52 height 23
type input "#f89696"
click at [366, 122] on div "Primary Color #c50113 #c50113 Secondary Color #e6d40f #e6d40f Color 1 #f7f3f3 #…" at bounding box center [315, 206] width 174 height 351
click at [251, 216] on input "#dcd0d0" at bounding box center [254, 217] width 52 height 23
type input "#ff8f8f"
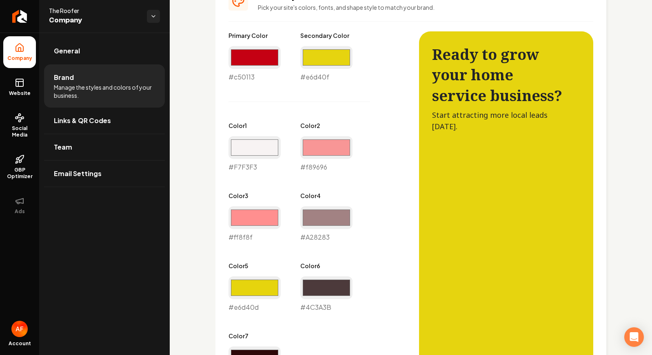
drag, startPoint x: 408, startPoint y: 165, endPoint x: 396, endPoint y: 180, distance: 19.2
click at [408, 165] on div "Primary Color #c50113 #c50113 Secondary Color #e6d40f #e6d40f Color 1 #f7f3f3 #…" at bounding box center [410, 315] width 365 height 568
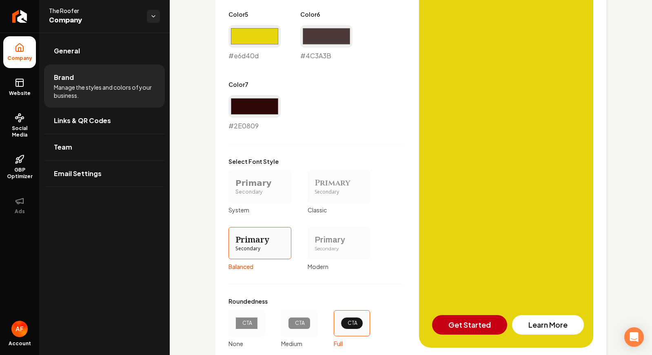
scroll to position [689, 0]
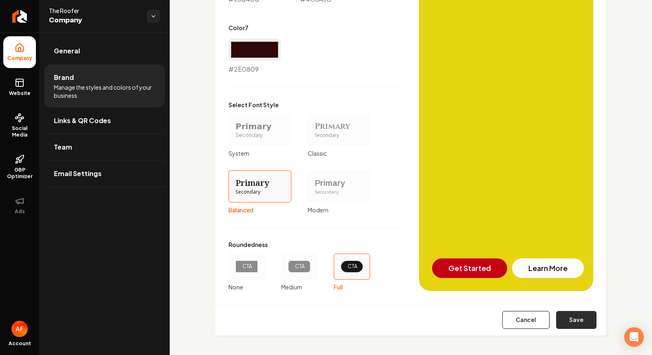
click at [567, 322] on button "Save" at bounding box center [576, 320] width 40 height 18
type input "#f7f3f3"
type input "#a28283"
type input "#4c3a3b"
type input "#2e0809"
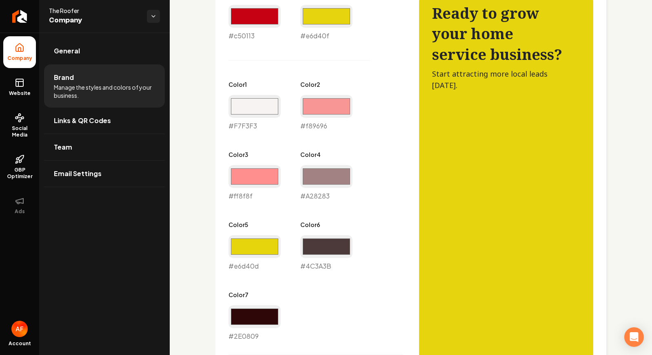
scroll to position [263, 0]
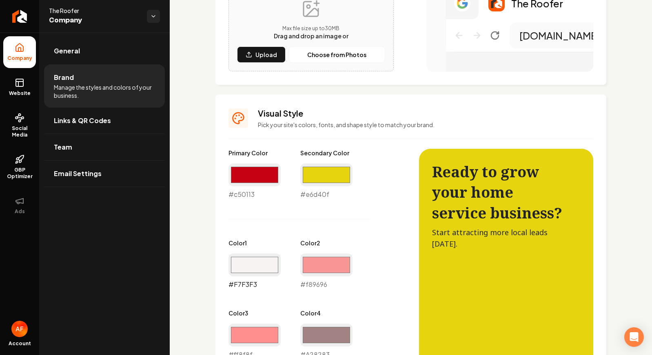
click at [255, 261] on input "#f7f3f3" at bounding box center [254, 265] width 52 height 23
type input "#ff8f8f"
drag, startPoint x: 378, startPoint y: 224, endPoint x: 412, endPoint y: 241, distance: 38.9
click at [379, 224] on div "Primary Color #c50113 #c50113 Secondary Color #e6d40f #e6d40f Color 1 #ff8f8f #…" at bounding box center [315, 324] width 174 height 351
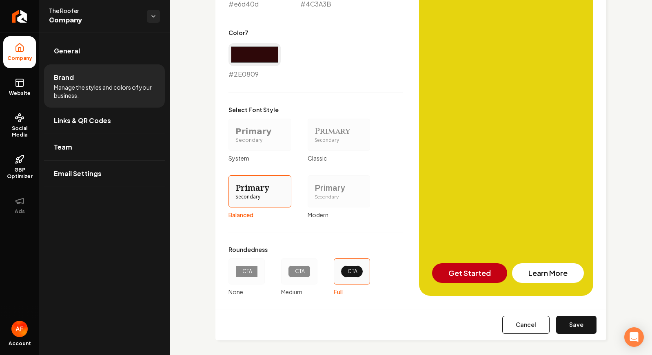
scroll to position [689, 0]
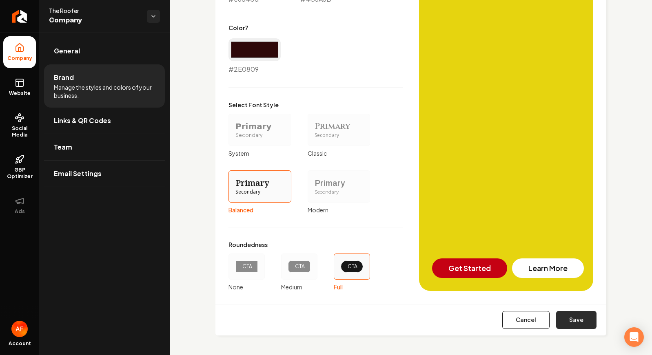
click at [572, 314] on button "Save" at bounding box center [576, 320] width 40 height 18
type input "#a28283"
type input "#4c3a3b"
type input "#2e0809"
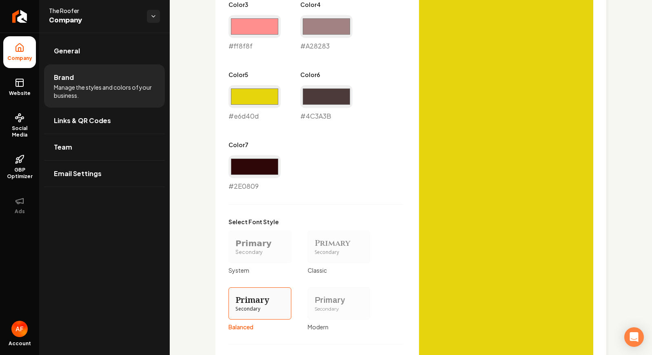
scroll to position [658, 0]
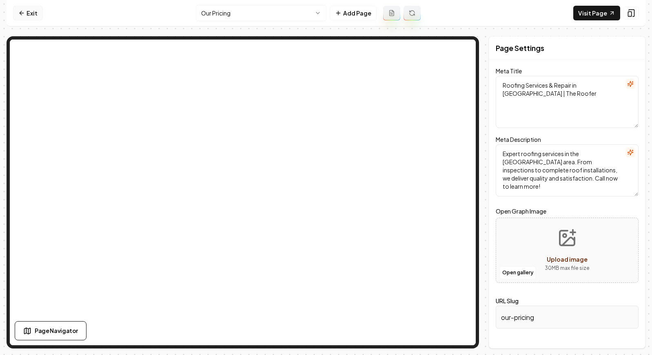
click at [35, 10] on link "Exit" at bounding box center [28, 13] width 30 height 15
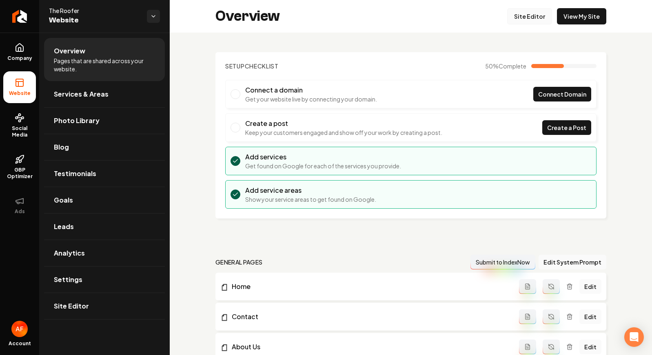
click at [507, 16] on link "Site Editor" at bounding box center [529, 16] width 45 height 16
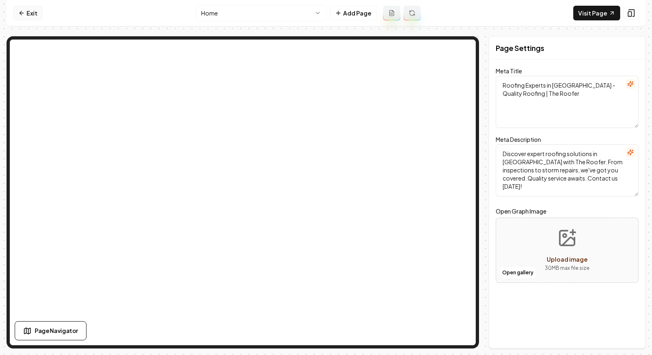
click at [31, 13] on link "Exit" at bounding box center [28, 13] width 30 height 15
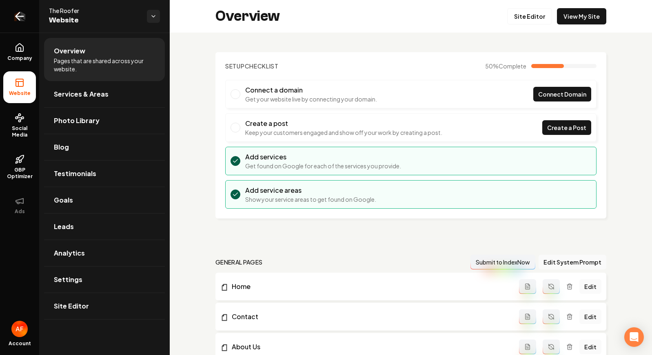
click at [29, 13] on link "Return to dashboard" at bounding box center [19, 16] width 39 height 33
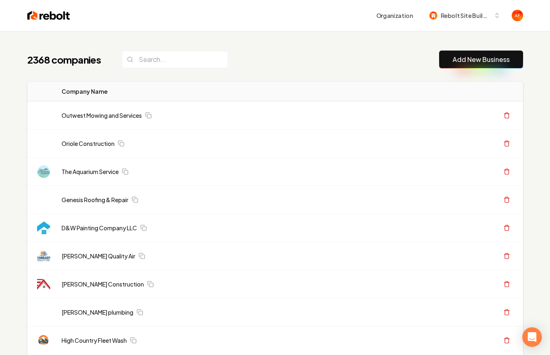
click at [185, 66] on input "search" at bounding box center [175, 59] width 106 height 17
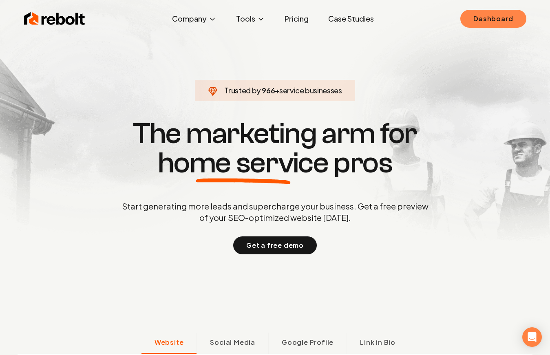
click at [497, 23] on link "Dashboard" at bounding box center [493, 19] width 66 height 18
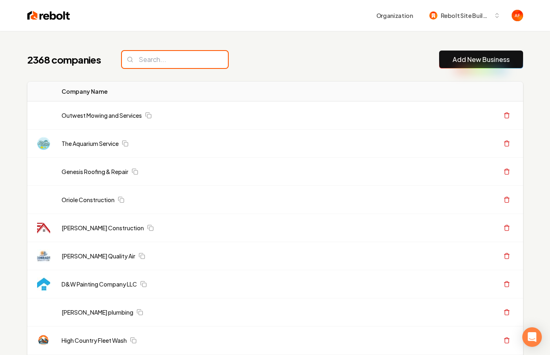
click at [135, 65] on input "search" at bounding box center [175, 59] width 106 height 17
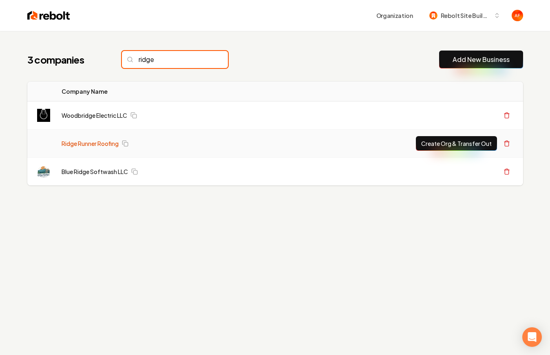
type input "ridge"
click at [88, 144] on link "Ridge Runner Roofing" at bounding box center [90, 143] width 57 height 8
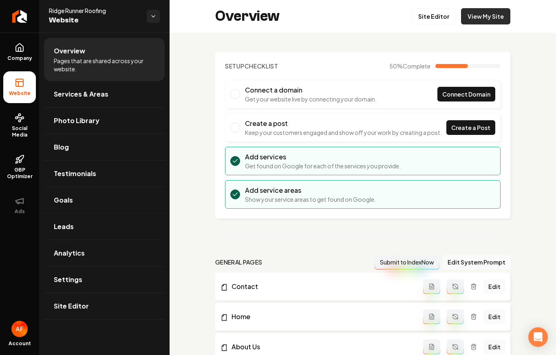
click at [499, 20] on link "View My Site" at bounding box center [485, 16] width 49 height 16
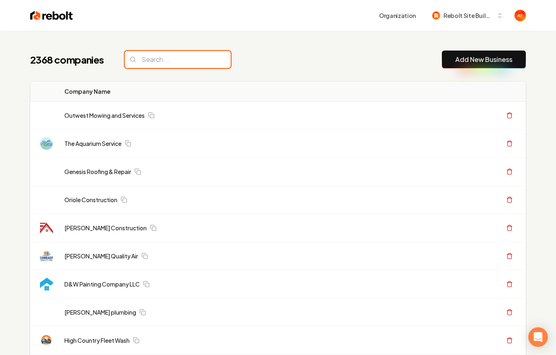
click at [177, 57] on input "search" at bounding box center [178, 59] width 106 height 17
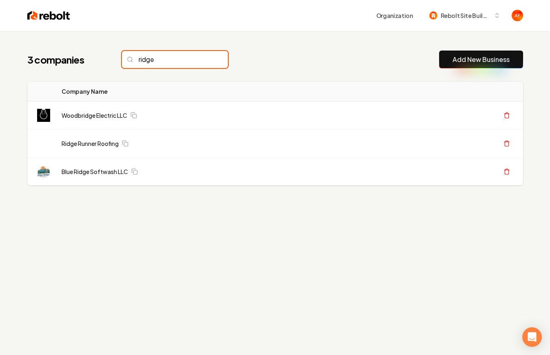
type input "ridge"
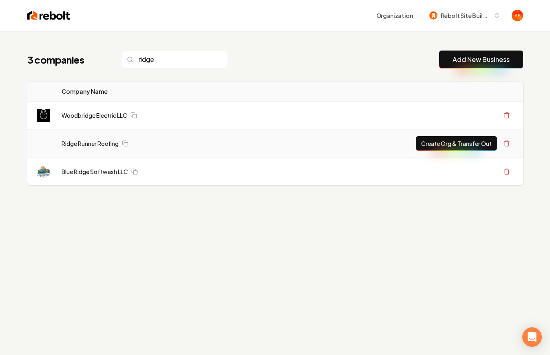
click at [436, 142] on button "Create Org & Transfer Out" at bounding box center [456, 143] width 81 height 15
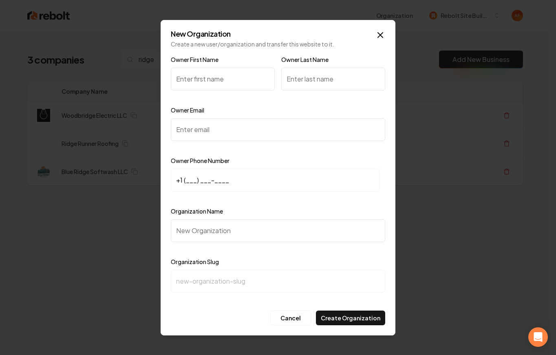
click at [220, 84] on input "Owner First Name" at bounding box center [223, 79] width 104 height 23
type input "Mike"
click at [313, 84] on input "Owner Last Name" at bounding box center [333, 79] width 104 height 23
type input "Zomerfeld"
click at [270, 131] on input "Owner Email" at bounding box center [278, 129] width 215 height 23
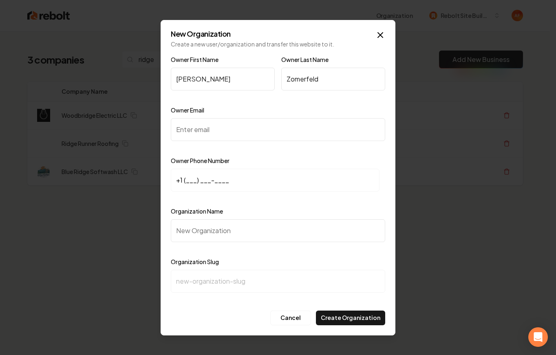
paste input "rrroofing86@gmail.com"
type input "rrroofing86@gmail.com"
click at [186, 177] on input "+1 (___) ___-____" at bounding box center [275, 180] width 209 height 23
paste input "562) 212-4054"
type input "+1 (562) 212-4054"
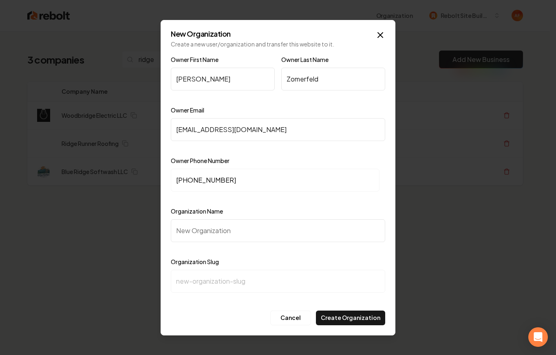
click at [265, 234] on input "Organization Name" at bounding box center [278, 230] width 215 height 23
paste input "Ridge Runner Roofing"
type input "Ridge Runner Roofing"
type input "ridge-runner-roofing"
type input "Ridge Runner Roofing"
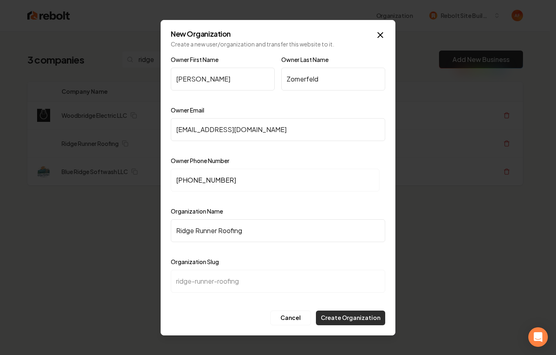
click at [346, 312] on button "Create Organization" at bounding box center [350, 318] width 69 height 15
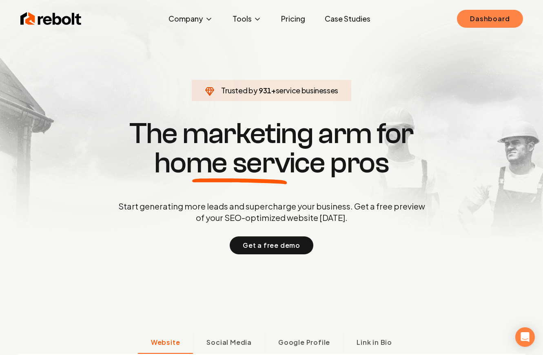
click at [491, 19] on link "Dashboard" at bounding box center [490, 19] width 66 height 18
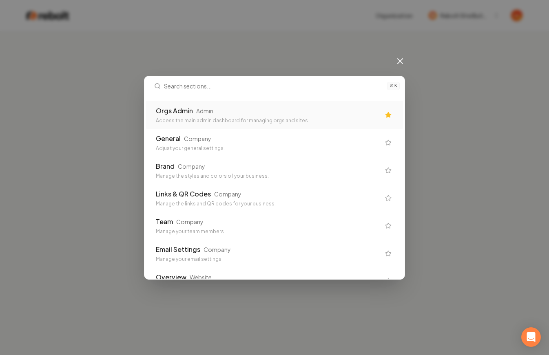
click at [249, 106] on div "Orgs Admin Admin" at bounding box center [268, 111] width 224 height 10
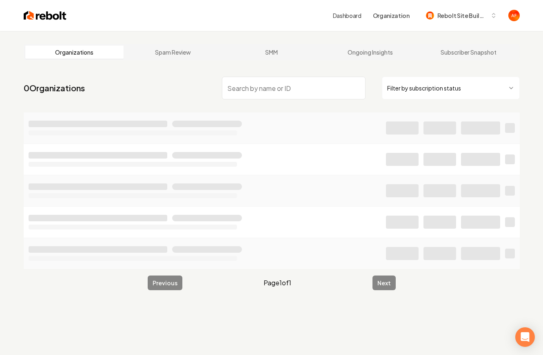
click at [240, 91] on input "search" at bounding box center [294, 88] width 144 height 23
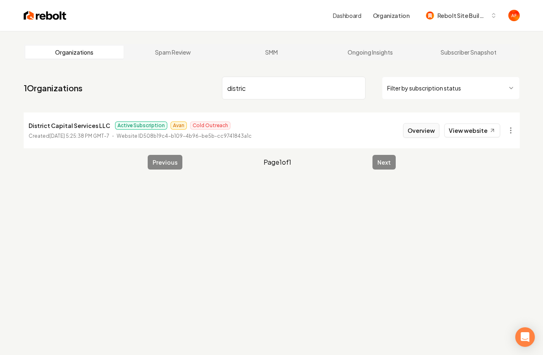
type input "distric"
click at [420, 128] on button "Overview" at bounding box center [421, 130] width 36 height 15
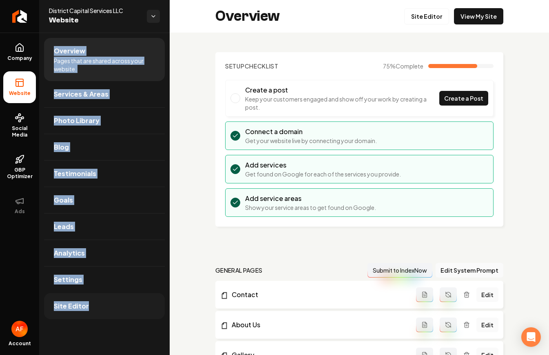
drag, startPoint x: 46, startPoint y: 38, endPoint x: 133, endPoint y: 308, distance: 282.7
click at [106, 320] on ul "Overview Pages that are shared across your website. Services & Areas Photo Libr…" at bounding box center [104, 179] width 131 height 292
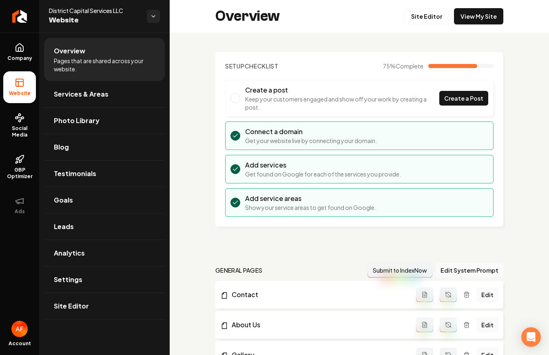
click at [90, 255] on link "Analytics" at bounding box center [104, 253] width 121 height 26
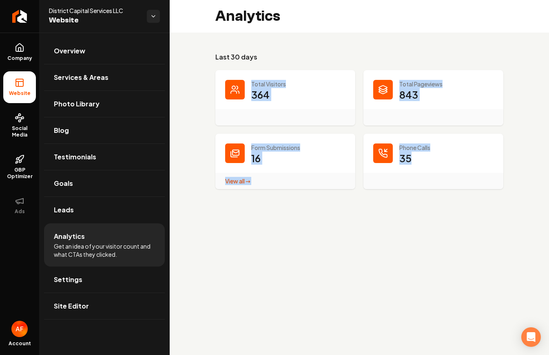
drag, startPoint x: 418, startPoint y: 183, endPoint x: 236, endPoint y: 83, distance: 208.5
click at [236, 83] on dl "Total Visitors 364 Total Pageviews 843 Form Submissions 16 View all → Form Subm…" at bounding box center [359, 129] width 288 height 119
click at [345, 253] on main "Analytics Last 30 days Total Visitors 364 Total Pageviews 843 Form Submissions …" at bounding box center [359, 177] width 379 height 355
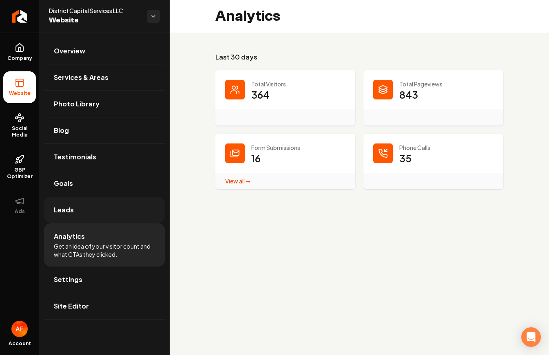
click at [92, 213] on link "Leads" at bounding box center [104, 210] width 121 height 26
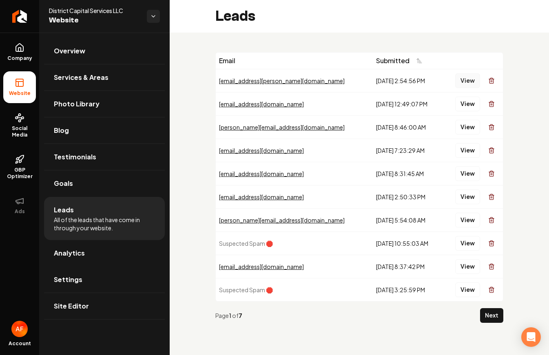
click at [463, 80] on button "View" at bounding box center [467, 80] width 25 height 15
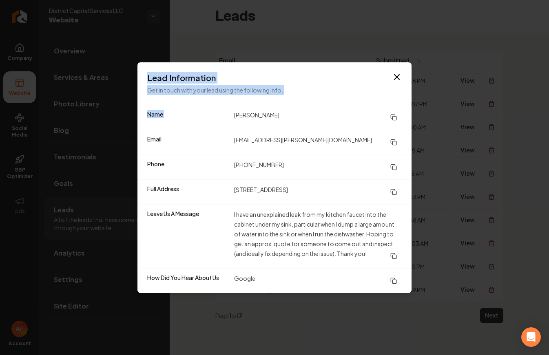
drag, startPoint x: 234, startPoint y: 108, endPoint x: 299, endPoint y: 284, distance: 187.9
click at [301, 298] on body "Company Website Social Media GBP Optimizer Ads Account District Capital Service…" at bounding box center [274, 177] width 549 height 355
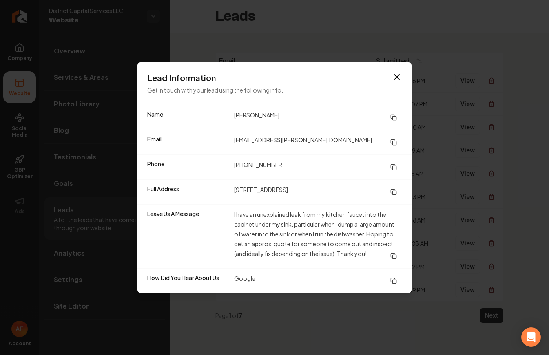
click at [297, 276] on dd "Google" at bounding box center [318, 281] width 168 height 15
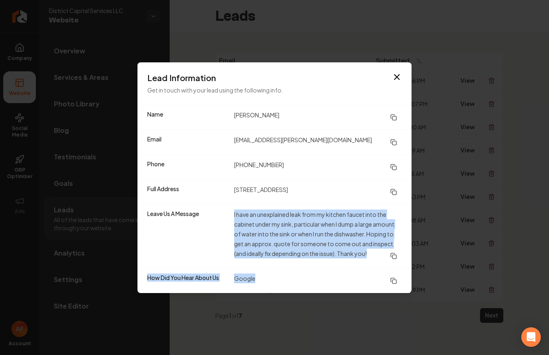
drag, startPoint x: 257, startPoint y: 261, endPoint x: 241, endPoint y: 205, distance: 58.0
click at [241, 205] on dl "Name [PERSON_NAME] Email [PERSON_NAME][EMAIL_ADDRESS][PERSON_NAME][DOMAIN_NAME]…" at bounding box center [274, 199] width 274 height 188
click at [250, 228] on dd "I have an unexplained leak from my kitchen faucet into the cabinet under my sin…" at bounding box center [318, 237] width 168 height 54
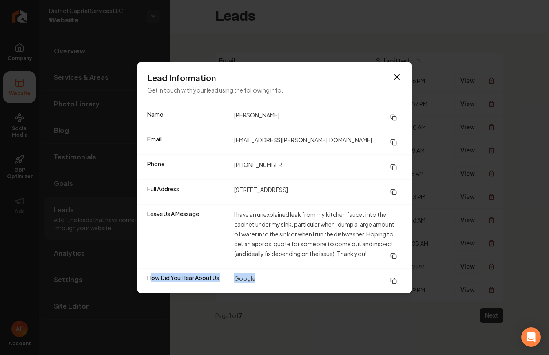
drag, startPoint x: 264, startPoint y: 280, endPoint x: 149, endPoint y: 281, distance: 115.0
click at [149, 281] on div "How Did You Hear About Us Google" at bounding box center [274, 280] width 274 height 25
click at [320, 270] on div "How Did You Hear About Us Google" at bounding box center [274, 280] width 274 height 25
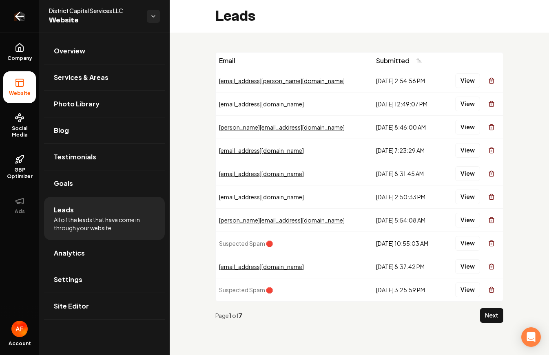
click at [19, 11] on icon "Return to dashboard" at bounding box center [19, 16] width 13 height 13
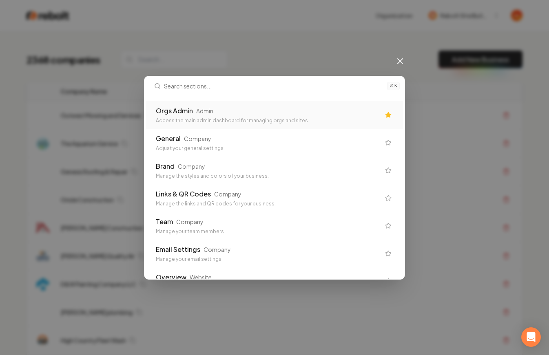
click at [194, 103] on div "Orgs Admin Admin Access the main admin dashboard for managing orgs and sites" at bounding box center [274, 115] width 257 height 28
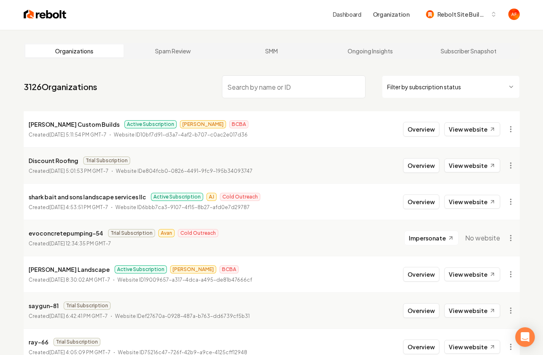
scroll to position [2, 0]
click at [248, 86] on input "search" at bounding box center [294, 86] width 144 height 23
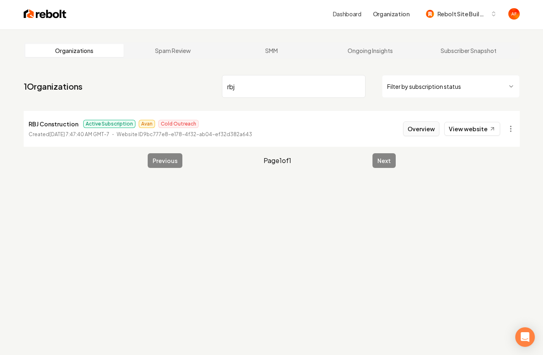
type input "rbj"
click at [416, 126] on button "Overview" at bounding box center [421, 129] width 36 height 15
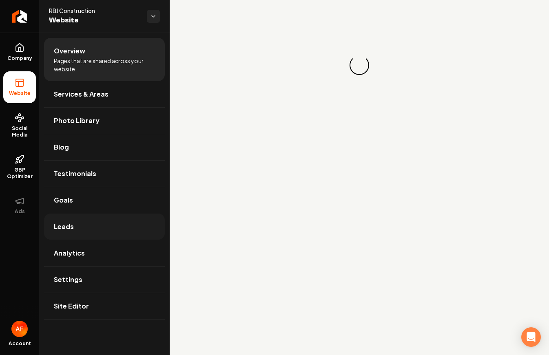
click at [97, 224] on link "Leads" at bounding box center [104, 227] width 121 height 26
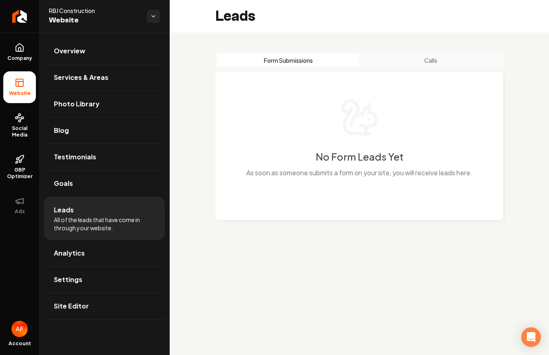
click at [423, 52] on div "Form Submissions Calls" at bounding box center [359, 60] width 288 height 16
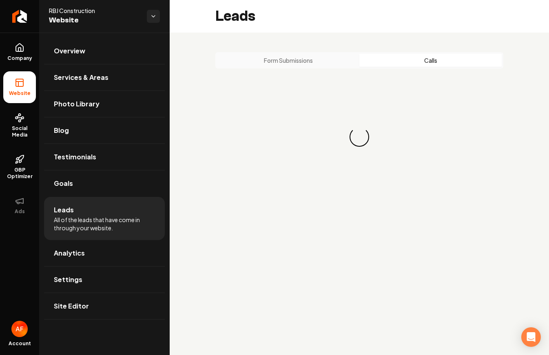
click at [423, 56] on button "Calls" at bounding box center [430, 60] width 142 height 13
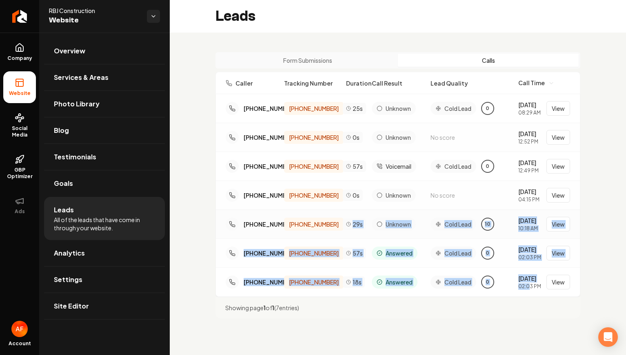
drag, startPoint x: 529, startPoint y: 293, endPoint x: 301, endPoint y: 242, distance: 233.9
click at [300, 242] on div "[PHONE_NUMBER] [PHONE_NUMBER] 25s Unknown Cold Lead 0 [DATE] 08:29 AM View [PHO…" at bounding box center [398, 195] width 364 height 202
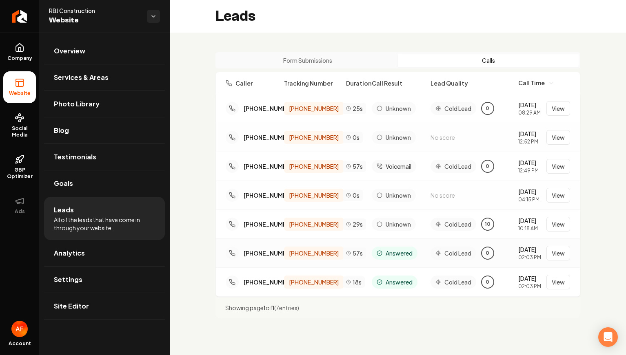
drag, startPoint x: 455, startPoint y: 269, endPoint x: 522, endPoint y: 263, distance: 67.5
click at [455, 268] on div "[PHONE_NUMBER] [PHONE_NUMBER] 57s Answered Cold Lead 0 [DATE] 02:03 PM View" at bounding box center [398, 253] width 364 height 29
click at [542, 170] on button "View" at bounding box center [558, 166] width 24 height 15
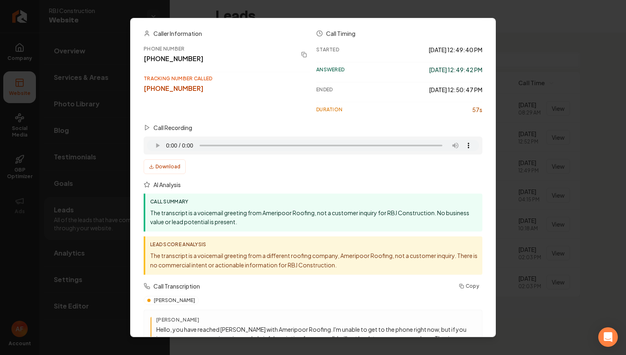
scroll to position [169, 0]
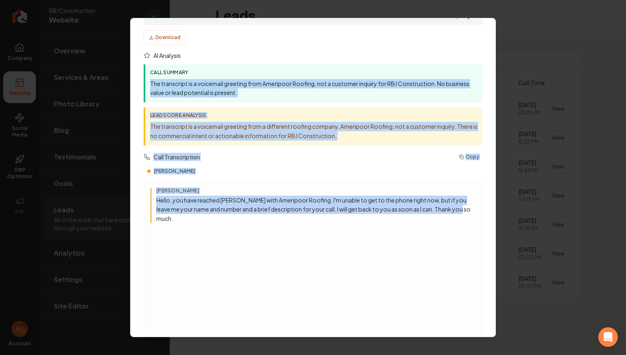
drag, startPoint x: 148, startPoint y: 81, endPoint x: 354, endPoint y: 219, distance: 247.9
click at [354, 219] on div "Caller Information Phone Number [PHONE_NUMBER] Tracking Number Called [PHONE_NU…" at bounding box center [313, 118] width 339 height 437
click at [354, 219] on div "[PERSON_NAME] Hello, you have reached [PERSON_NAME] with Ameripoor Roofing. I'm…" at bounding box center [313, 259] width 325 height 143
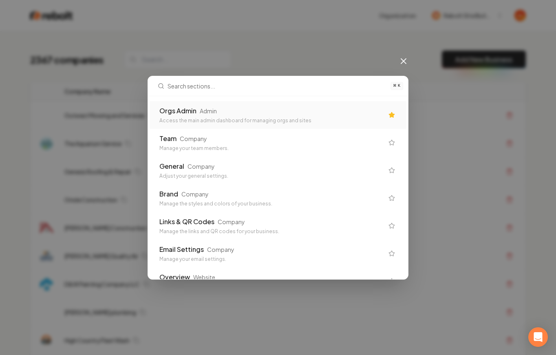
click at [316, 112] on div "Orgs Admin Admin" at bounding box center [271, 111] width 224 height 10
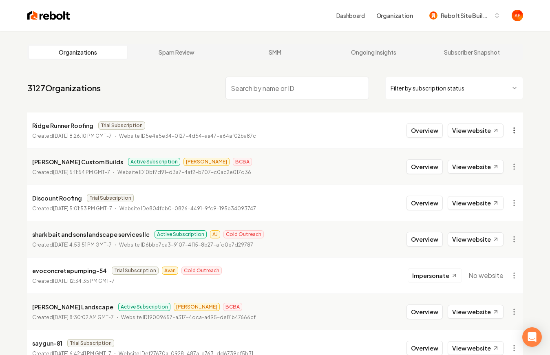
click at [516, 128] on html "Dashboard Organization Rebolt Site Builder Organizations Spam Review SMM Ongoin…" at bounding box center [275, 177] width 550 height 355
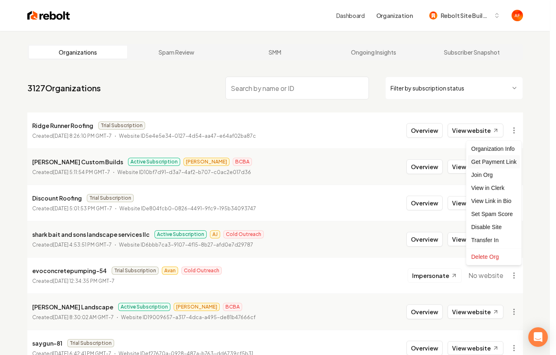
click at [490, 159] on div "Get Payment Link" at bounding box center [494, 161] width 52 height 13
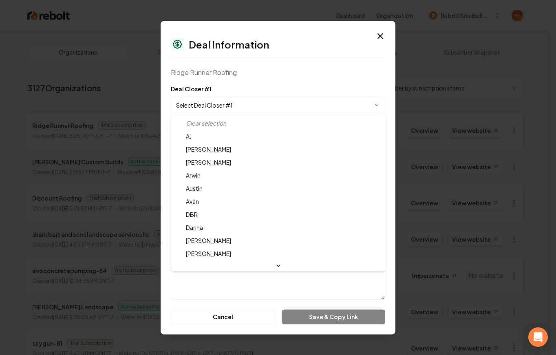
click at [214, 104] on body "Dashboard Organization Rebolt Site Builder Organizations Spam Review SMM Ongoin…" at bounding box center [275, 177] width 550 height 355
select select "**********"
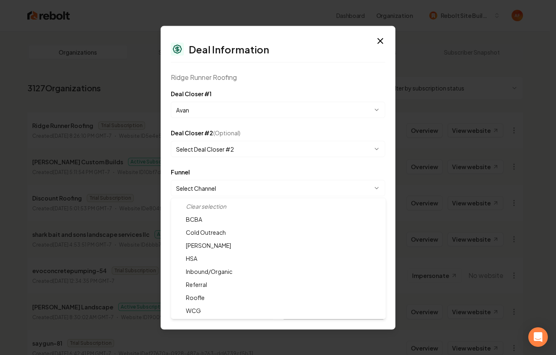
click at [213, 188] on body "Dashboard Organization Rebolt Site Builder Organizations Spam Review SMM Ongoin…" at bounding box center [275, 177] width 550 height 355
select select "**********"
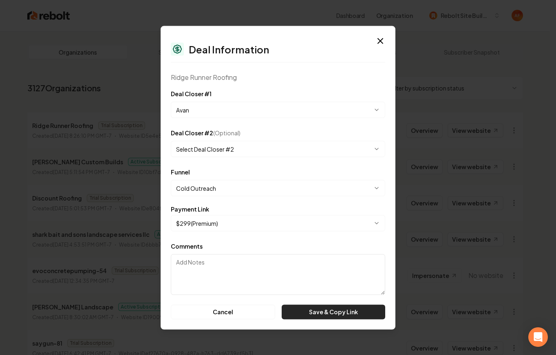
click at [325, 315] on button "Save & Copy Link" at bounding box center [334, 312] width 104 height 15
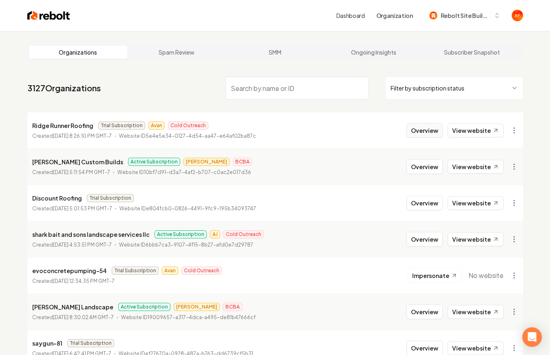
click at [412, 131] on button "Overview" at bounding box center [425, 130] width 36 height 15
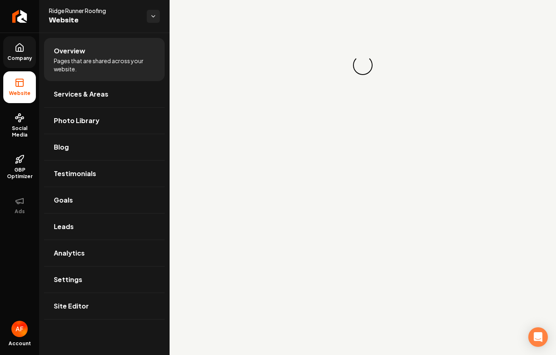
drag, startPoint x: 44, startPoint y: 47, endPoint x: 27, endPoint y: 53, distance: 17.4
click at [42, 48] on ul "Overview Pages that are shared across your website. Services & Areas Photo Libr…" at bounding box center [104, 179] width 131 height 292
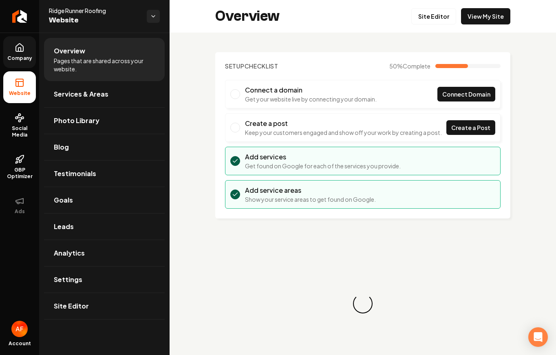
click at [27, 53] on link "Company" at bounding box center [19, 52] width 33 height 32
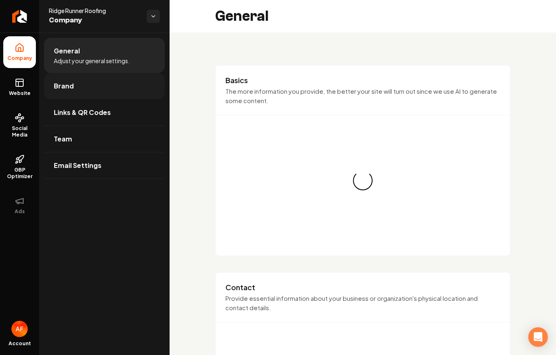
click at [65, 78] on link "Brand" at bounding box center [104, 86] width 121 height 26
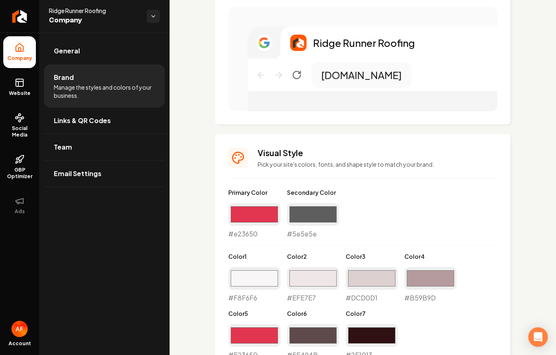
scroll to position [504, 0]
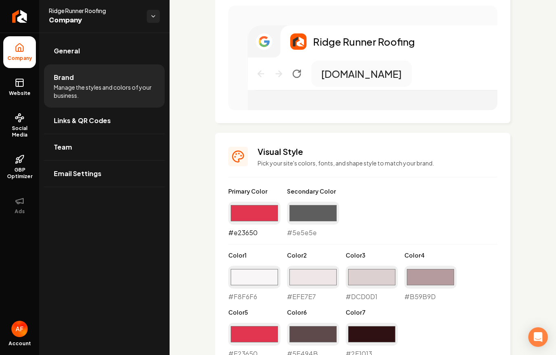
click at [260, 210] on input "#e23650" at bounding box center [254, 213] width 52 height 23
click at [312, 216] on input "#5e5e5e" at bounding box center [313, 213] width 52 height 23
type input "#e23650"
click at [260, 214] on input "#e23650" at bounding box center [254, 213] width 52 height 23
type input "#000000"
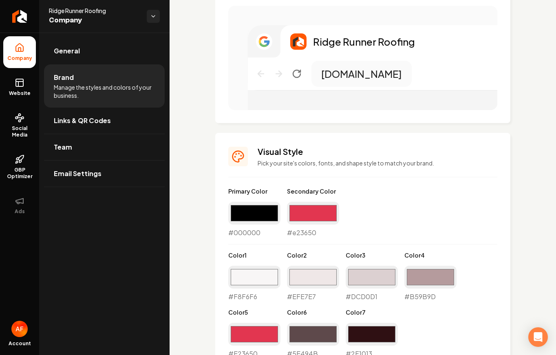
click at [397, 188] on div "Primary Color #000000 #000000 Secondary Color #e23650 #e23650 Color 1 #f8f6f6 #…" at bounding box center [362, 273] width 269 height 172
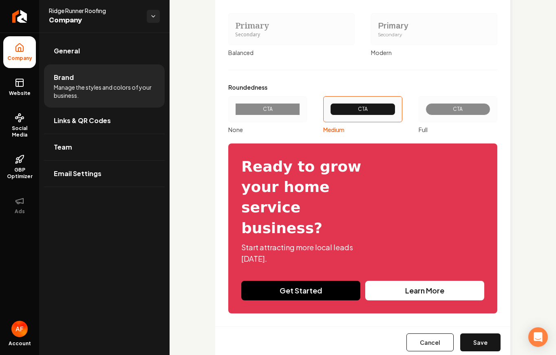
scroll to position [948, 0]
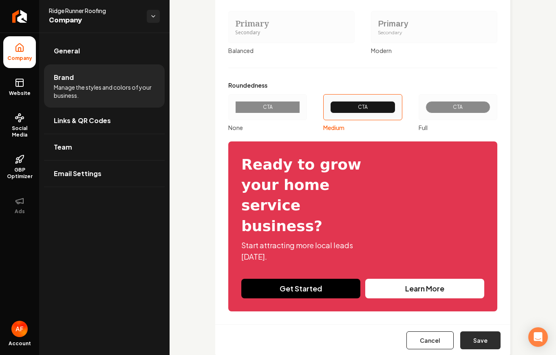
click at [483, 332] on button "Save" at bounding box center [480, 341] width 40 height 18
type input "#f8f6f6"
type input "#efe7e7"
type input "#dcd0d1"
type input "#b59b9d"
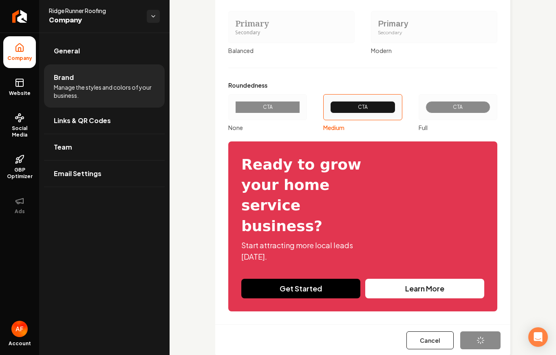
type input "#e23650"
type input "#5e494b"
type input "#2f1013"
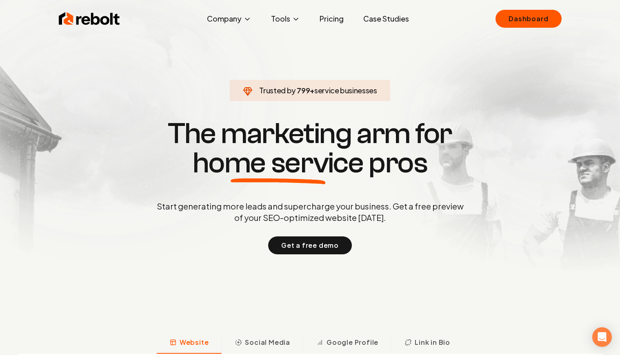
click at [329, 18] on link "Pricing" at bounding box center [331, 19] width 37 height 16
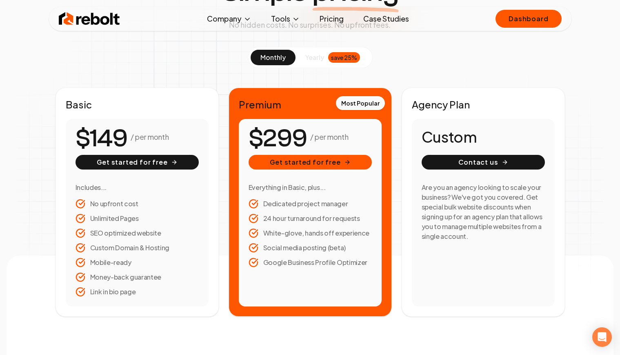
scroll to position [80, 0]
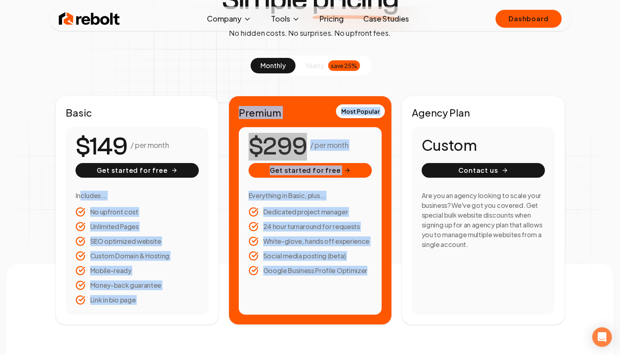
drag, startPoint x: 79, startPoint y: 198, endPoint x: 370, endPoint y: 299, distance: 308.3
click at [363, 310] on div "Basic / per month Get started for free Includes... No upfront cost Unlimited Pa…" at bounding box center [309, 210] width 509 height 229
click at [371, 298] on div "/ per month Get started for free Everything in Basic, plus... Dedicated project…" at bounding box center [310, 221] width 143 height 188
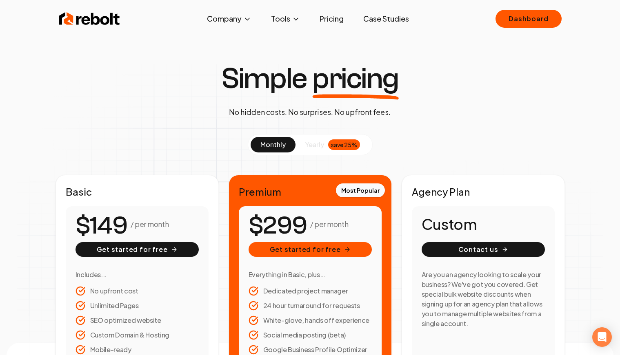
scroll to position [2, 0]
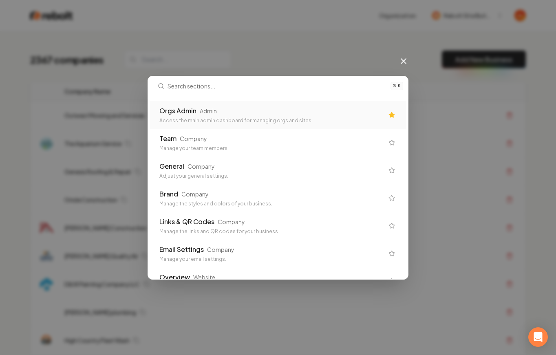
click at [239, 117] on div "Orgs Admin Admin Access the main admin dashboard for managing orgs and sites" at bounding box center [271, 115] width 224 height 18
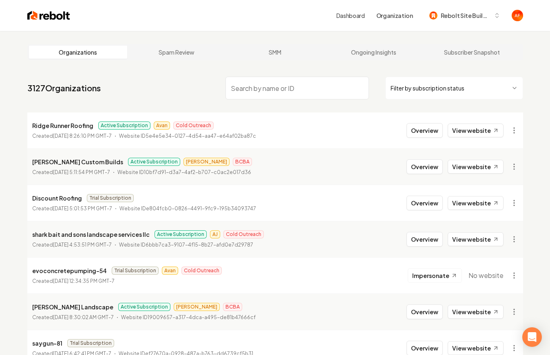
click at [430, 120] on li "Ridge Runner Roofing Active Subscription Avan Cold Outreach Created [DATE] 8:26…" at bounding box center [275, 131] width 496 height 36
click at [430, 123] on button "Overview" at bounding box center [425, 130] width 36 height 15
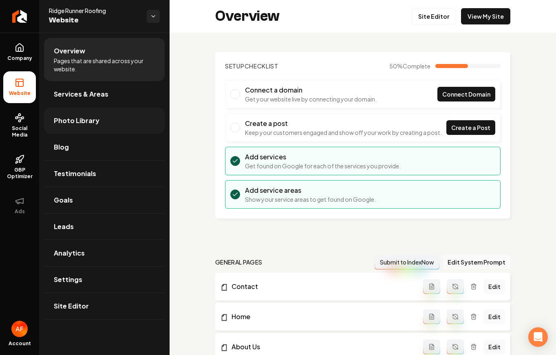
click at [106, 114] on link "Photo Library" at bounding box center [104, 121] width 121 height 26
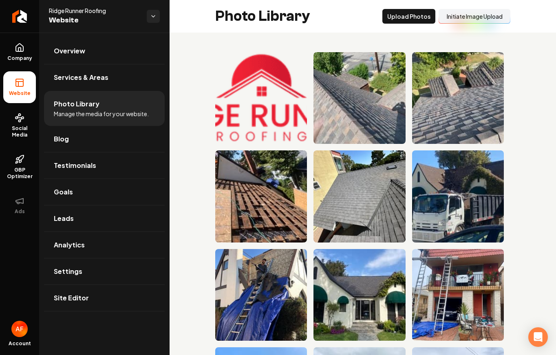
click at [472, 20] on button "Initiate Image Upload" at bounding box center [475, 16] width 72 height 15
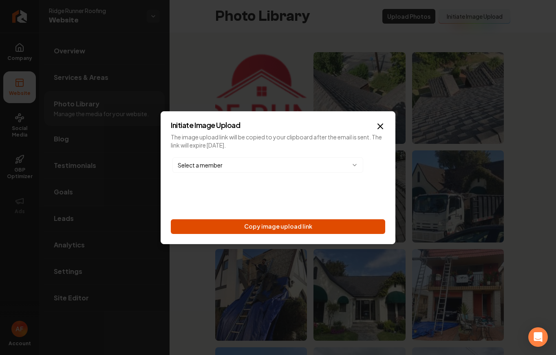
click at [330, 223] on button "Copy image upload link" at bounding box center [278, 226] width 215 height 15
